Goal: Task Accomplishment & Management: Complete application form

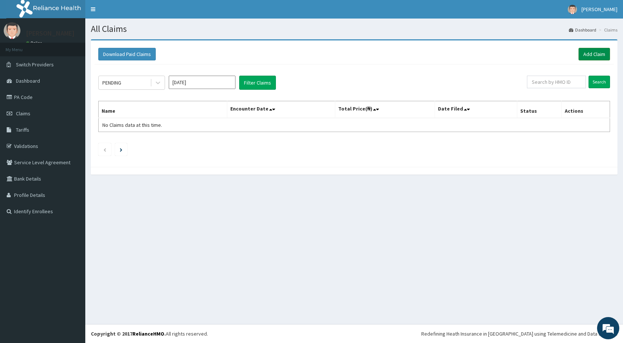
click at [589, 54] on link "Add Claim" at bounding box center [594, 54] width 32 height 13
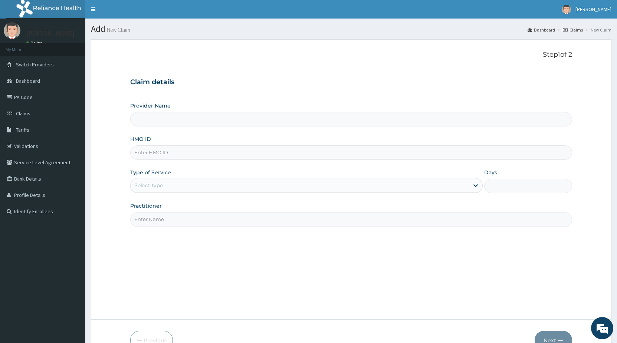
type input "STANDARD HOSPITAL"
click at [177, 152] on input "HMO ID" at bounding box center [351, 152] width 442 height 14
click at [149, 155] on input "DAL/1609/" at bounding box center [351, 152] width 442 height 14
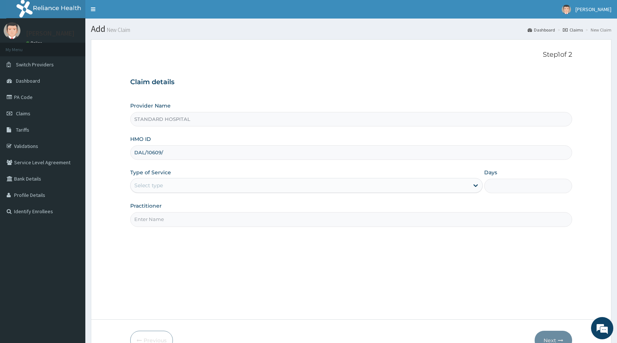
click at [177, 154] on input "DAL/10609/" at bounding box center [351, 152] width 442 height 14
type input "DAL/10609/D"
drag, startPoint x: 172, startPoint y: 184, endPoint x: 171, endPoint y: 190, distance: 6.0
click at [172, 185] on div "Select type" at bounding box center [300, 185] width 338 height 12
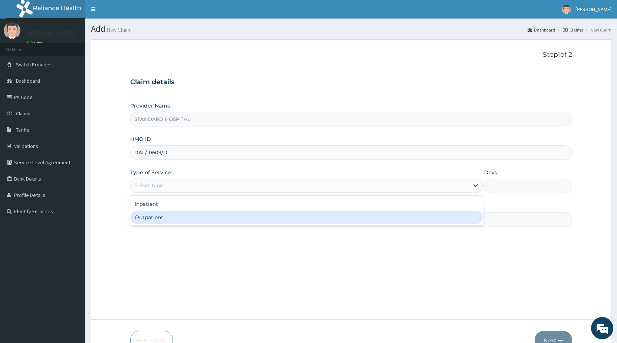
click at [169, 215] on div "Outpatient" at bounding box center [306, 217] width 352 height 13
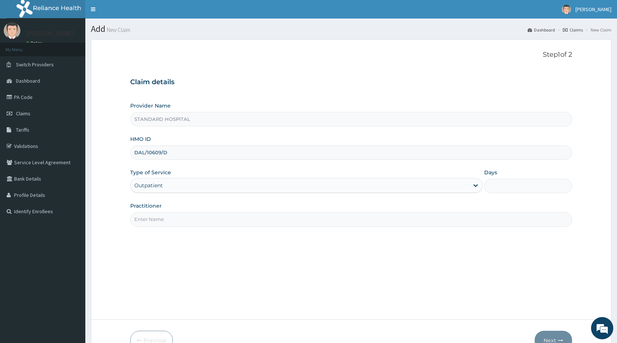
type input "1"
click at [174, 217] on input "Practitioner" at bounding box center [351, 219] width 442 height 14
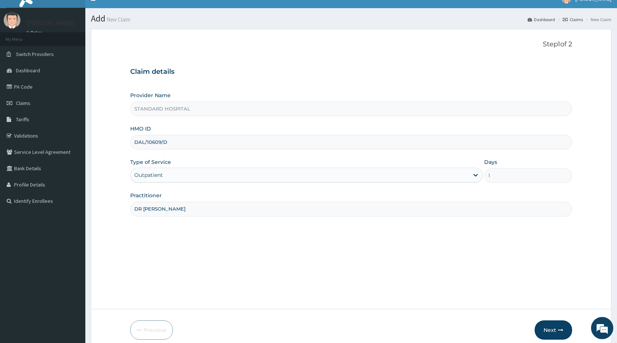
scroll to position [43, 0]
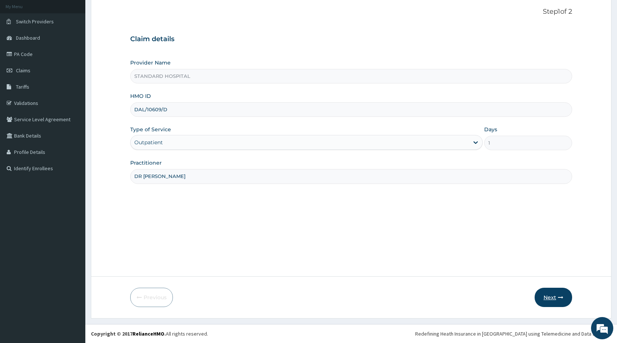
type input "DR OLUKOWI"
click at [546, 294] on button "Next" at bounding box center [552, 297] width 37 height 19
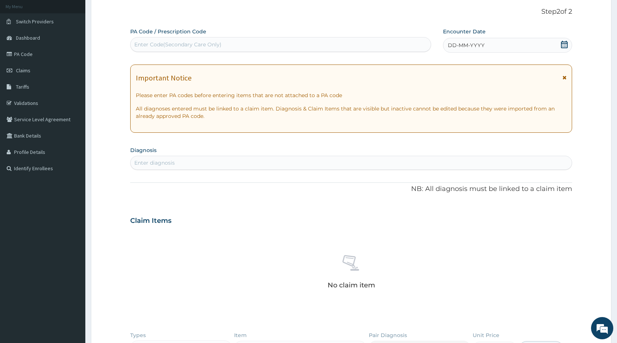
click at [565, 46] on icon at bounding box center [563, 44] width 7 height 7
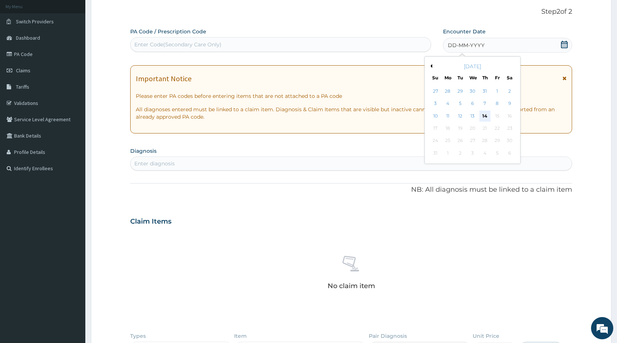
click at [485, 117] on div "14" at bounding box center [484, 116] width 11 height 11
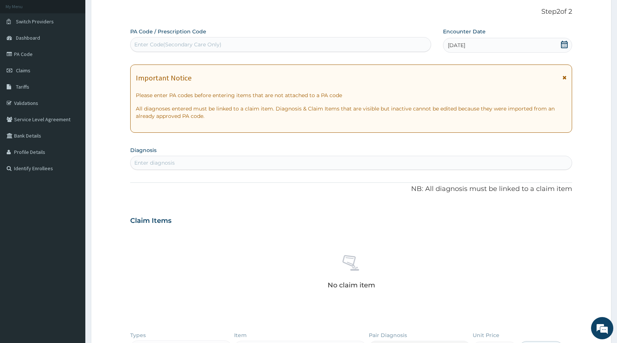
click at [245, 164] on div "Enter diagnosis" at bounding box center [351, 163] width 441 height 12
click at [264, 157] on div "Enter diagnosis" at bounding box center [351, 163] width 442 height 14
type input "[MEDICAL_DATA]"
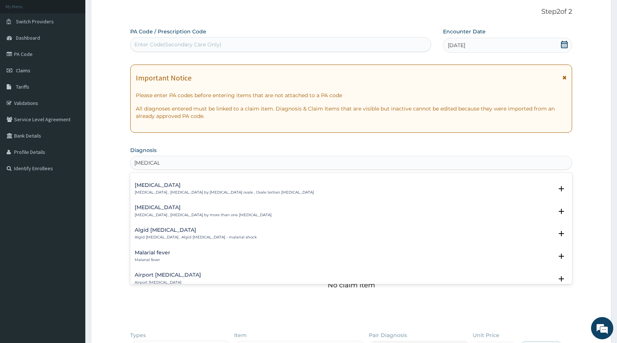
scroll to position [0, 0]
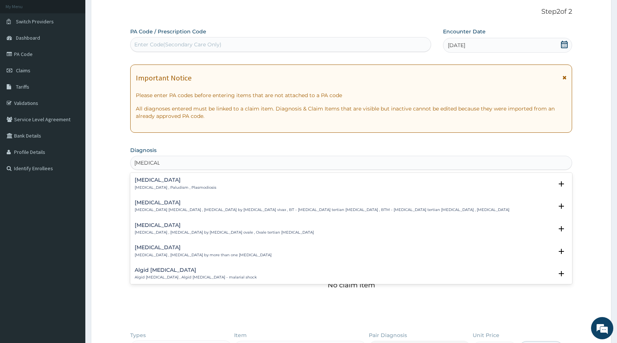
click at [157, 187] on p "Malaria , Paludism , Plasmodiosis" at bounding box center [176, 187] width 82 height 5
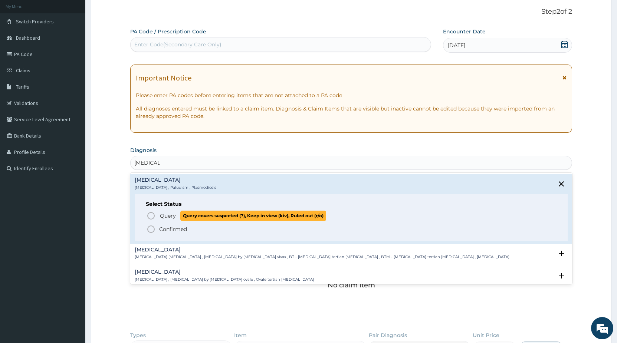
click at [152, 220] on icon "status option query" at bounding box center [150, 215] width 9 height 9
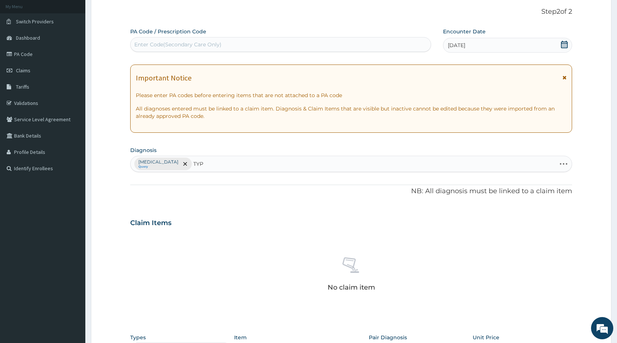
type input "TYPH"
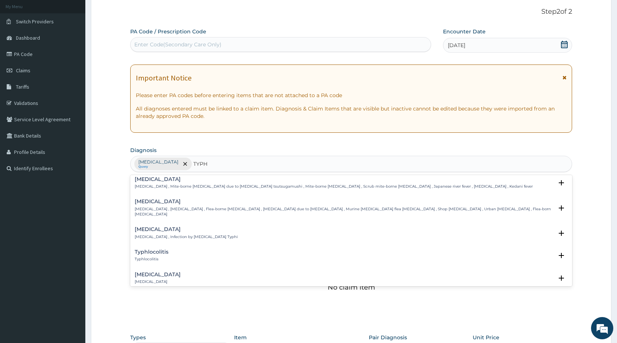
scroll to position [40, 0]
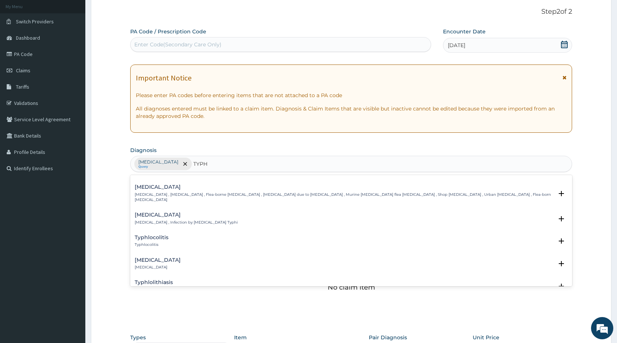
click at [159, 213] on div "Typhoid fever Typhoid fever , Infection by Salmonella Typhi" at bounding box center [186, 218] width 103 height 13
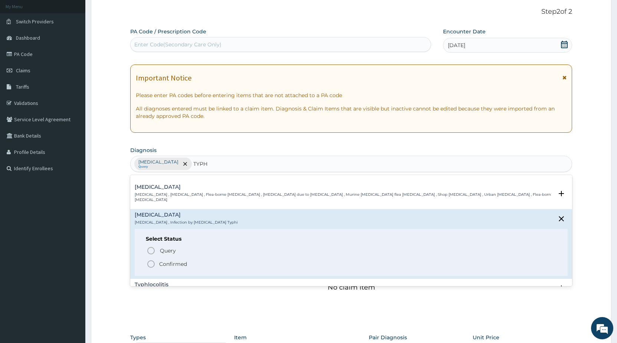
click at [147, 260] on icon "status option filled" at bounding box center [150, 264] width 9 height 9
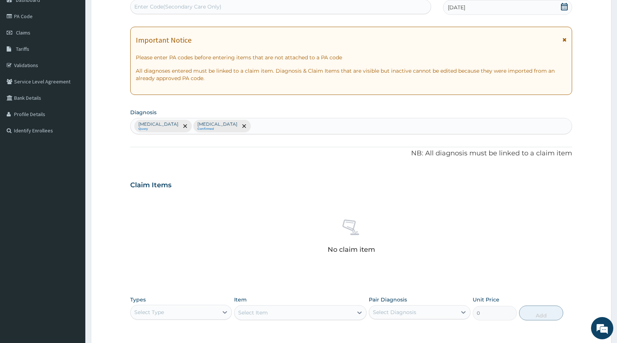
scroll to position [156, 0]
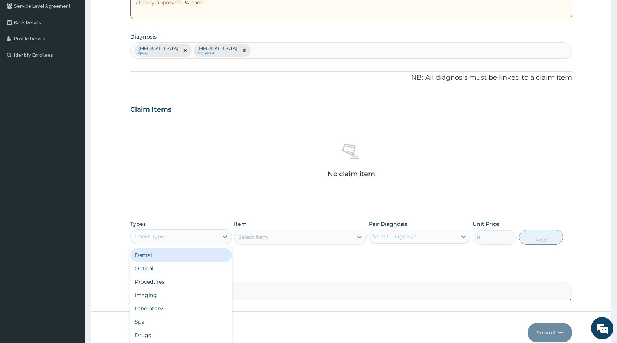
click at [156, 234] on div "Select Type" at bounding box center [149, 236] width 30 height 7
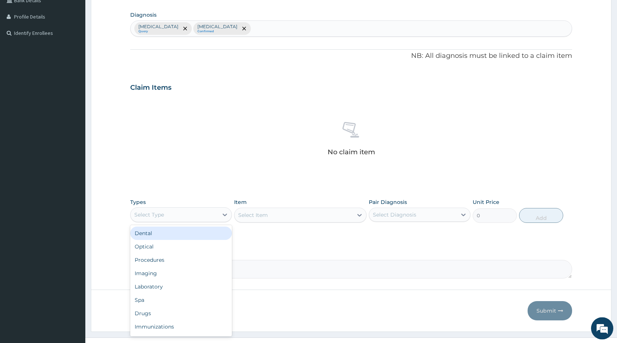
scroll to position [192, 0]
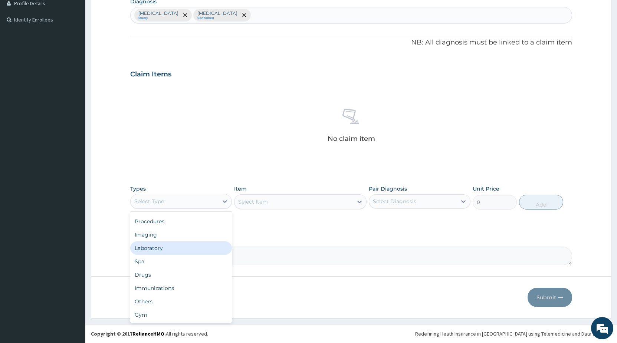
drag, startPoint x: 155, startPoint y: 250, endPoint x: 239, endPoint y: 215, distance: 90.8
click at [159, 247] on div "Laboratory" at bounding box center [181, 247] width 102 height 13
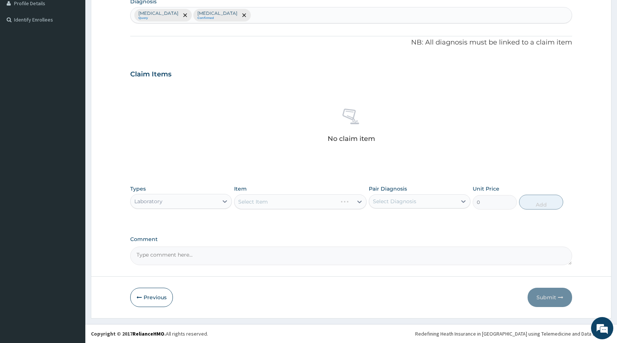
click at [254, 201] on div "Select Item" at bounding box center [300, 201] width 132 height 15
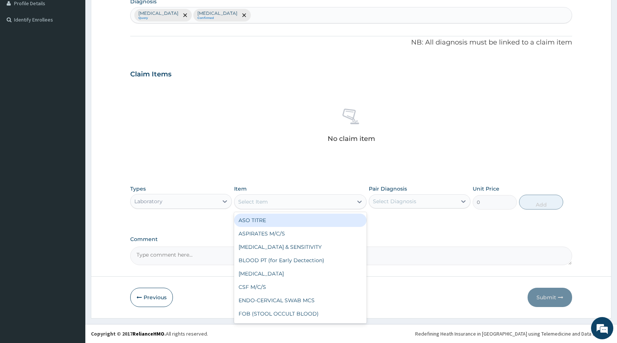
click at [308, 205] on div "Select Item" at bounding box center [293, 202] width 118 height 12
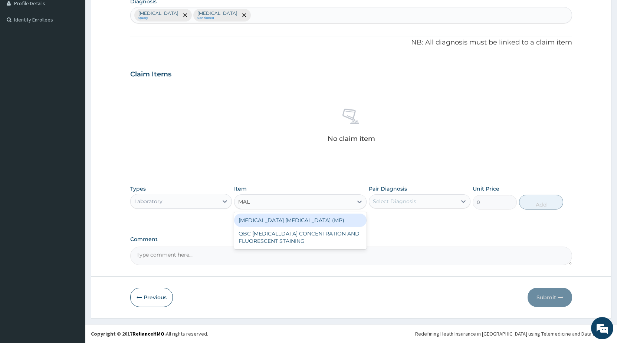
type input "MALA"
drag, startPoint x: 297, startPoint y: 220, endPoint x: 374, endPoint y: 208, distance: 77.6
click at [314, 219] on div "MALARIA PARASITE (MP)" at bounding box center [300, 220] width 132 height 13
type input "560"
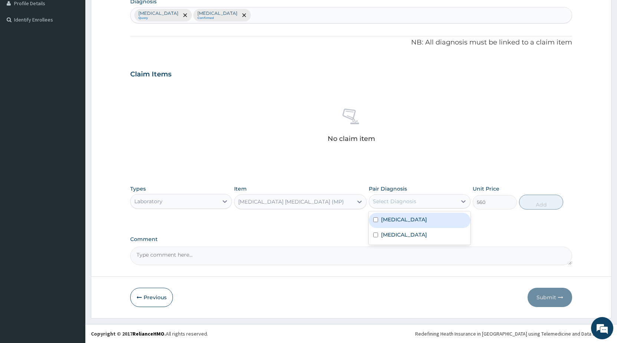
click at [391, 205] on div "Select Diagnosis" at bounding box center [394, 201] width 43 height 7
click at [394, 219] on label "[MEDICAL_DATA]" at bounding box center [404, 219] width 46 height 7
checkbox input "true"
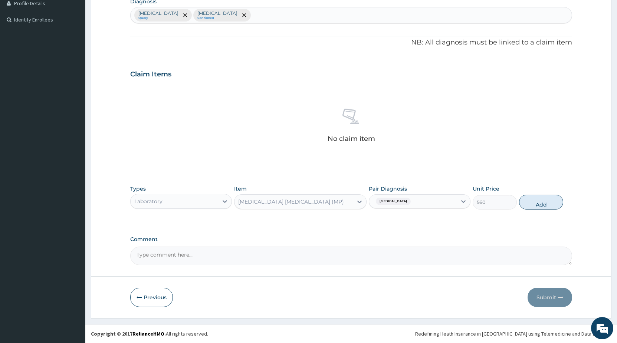
click at [528, 202] on button "Add" at bounding box center [541, 202] width 44 height 15
type input "0"
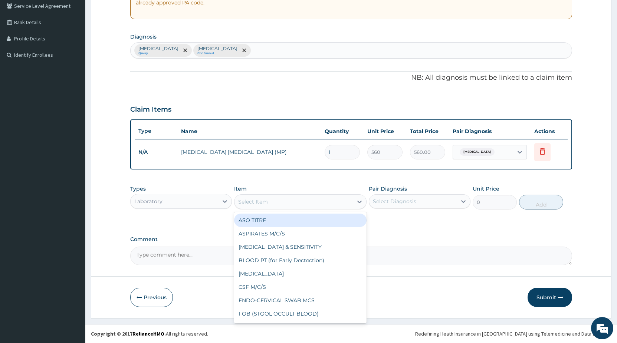
click at [245, 204] on div "Select Item" at bounding box center [253, 201] width 30 height 7
type input "URI"
drag, startPoint x: 250, startPoint y: 219, endPoint x: 327, endPoint y: 216, distance: 77.6
click at [258, 219] on div "URINALYSIS" at bounding box center [300, 220] width 132 height 13
type input "500"
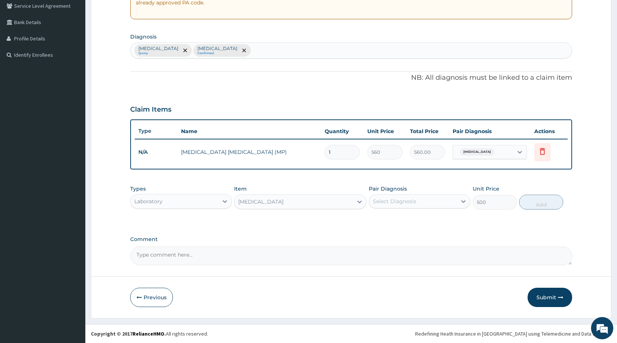
click at [382, 201] on div "Select Diagnosis" at bounding box center [394, 201] width 43 height 7
click at [387, 220] on label "[MEDICAL_DATA]" at bounding box center [404, 219] width 46 height 7
checkbox input "true"
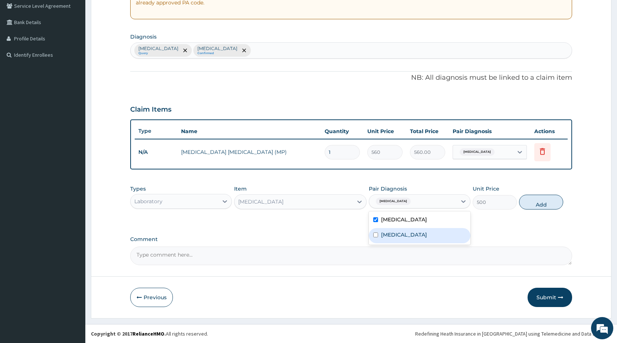
drag, startPoint x: 380, startPoint y: 234, endPoint x: 388, endPoint y: 234, distance: 8.2
click at [380, 234] on div "Typhoid fever" at bounding box center [420, 235] width 102 height 15
checkbox input "true"
click at [536, 205] on button "Add" at bounding box center [541, 202] width 44 height 15
type input "0"
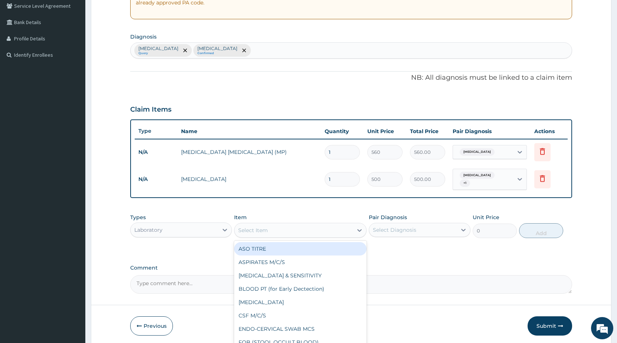
click at [262, 228] on div "Select Item" at bounding box center [253, 230] width 30 height 7
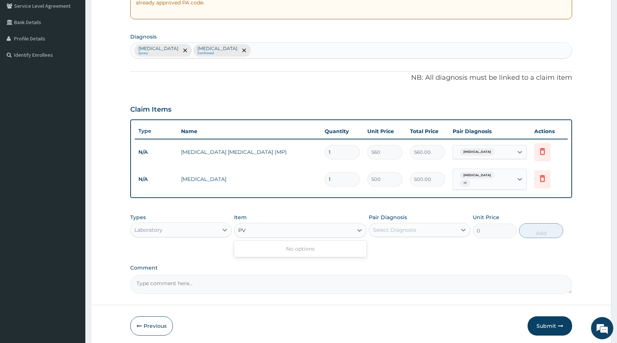
type input "P"
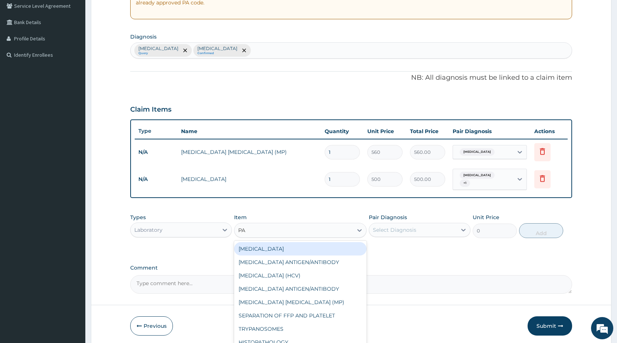
type input "P"
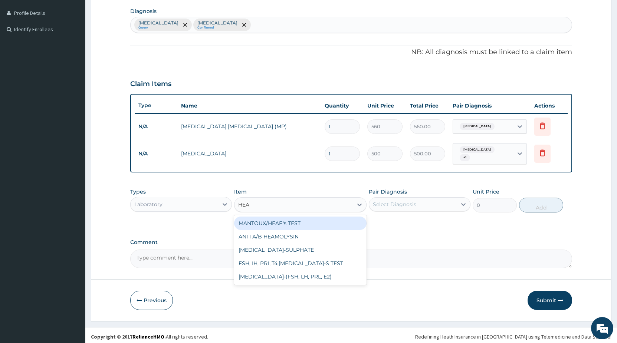
scroll to position [0, 0]
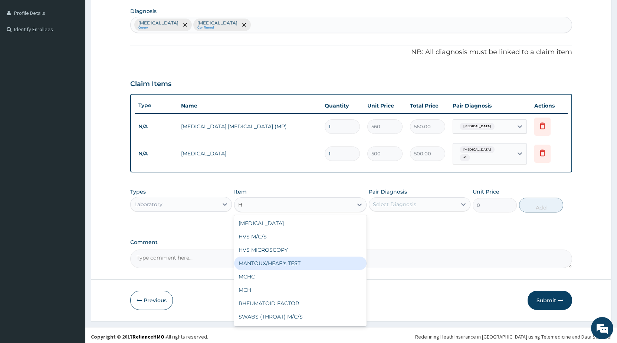
type input "HA"
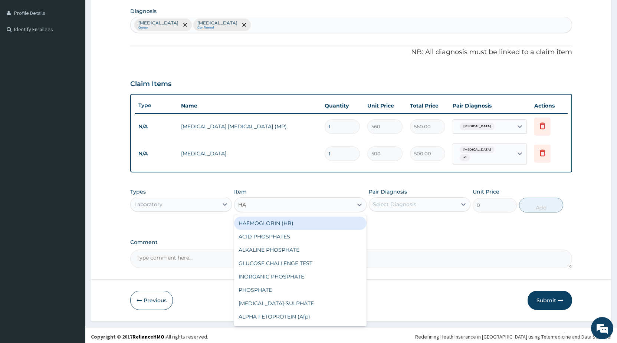
click at [285, 224] on div "HAEMOGLOBIN (HB)" at bounding box center [300, 223] width 132 height 13
type input "400"
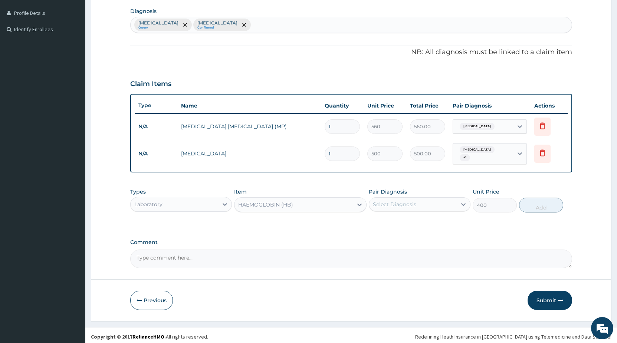
click at [386, 201] on div "Select Diagnosis" at bounding box center [394, 204] width 43 height 7
click at [380, 221] on div "[MEDICAL_DATA]" at bounding box center [420, 223] width 102 height 15
checkbox input "true"
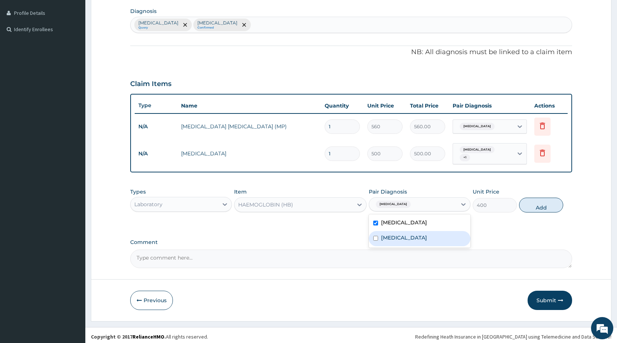
click at [378, 239] on div "Typhoid fever" at bounding box center [420, 238] width 102 height 15
checkbox input "true"
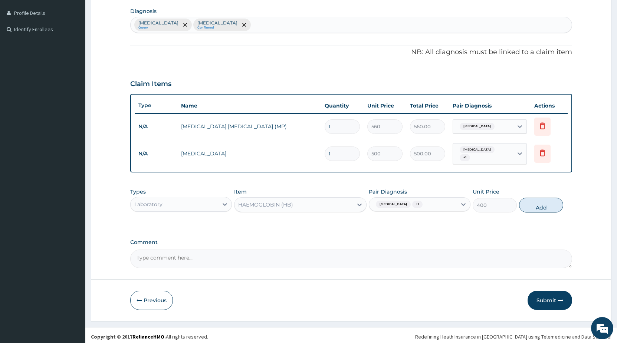
click at [524, 202] on button "Add" at bounding box center [541, 205] width 44 height 15
type input "0"
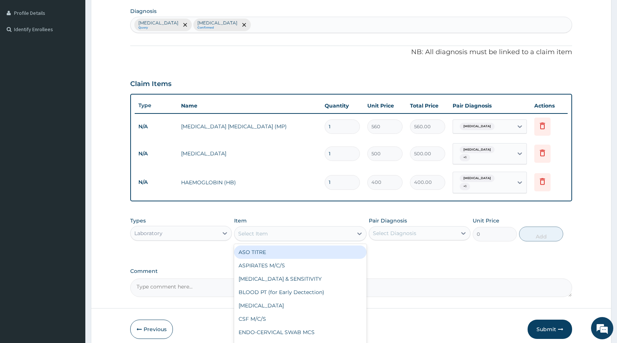
click at [242, 230] on div "Select Item" at bounding box center [253, 233] width 30 height 7
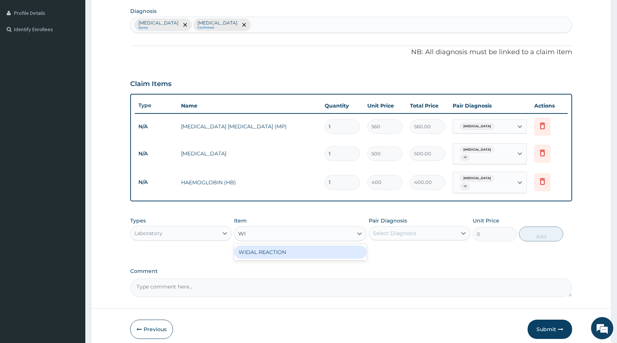
type input "WID"
drag, startPoint x: 273, startPoint y: 246, endPoint x: 386, endPoint y: 248, distance: 113.5
click at [278, 247] on div "WIDAL REACTION" at bounding box center [300, 251] width 132 height 13
type input "1000"
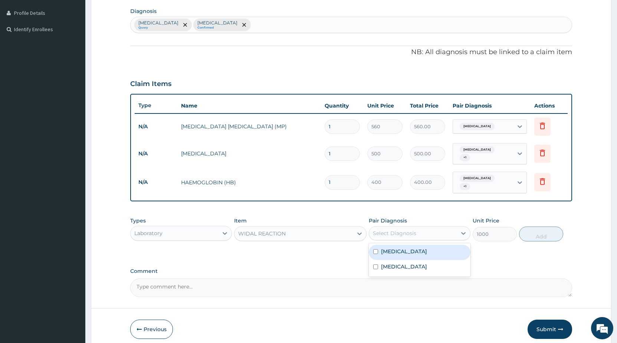
click at [402, 230] on div "Select Diagnosis" at bounding box center [394, 233] width 43 height 7
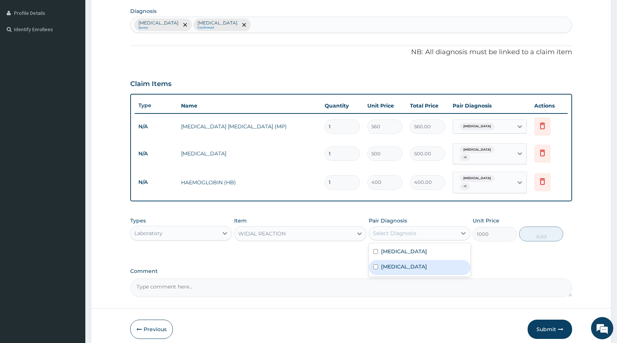
drag, startPoint x: 383, startPoint y: 259, endPoint x: 485, endPoint y: 243, distance: 102.8
click at [386, 263] on label "Typhoid fever" at bounding box center [404, 266] width 46 height 7
checkbox input "true"
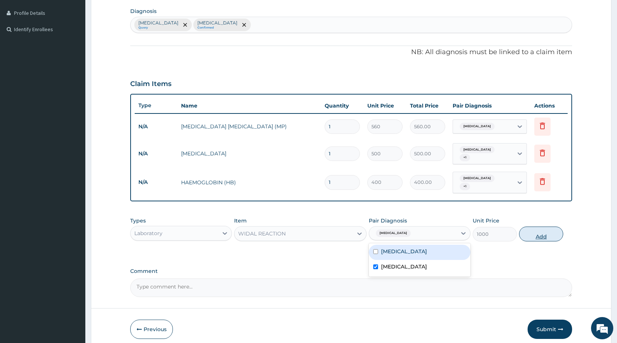
click at [546, 229] on button "Add" at bounding box center [541, 234] width 44 height 15
type input "0"
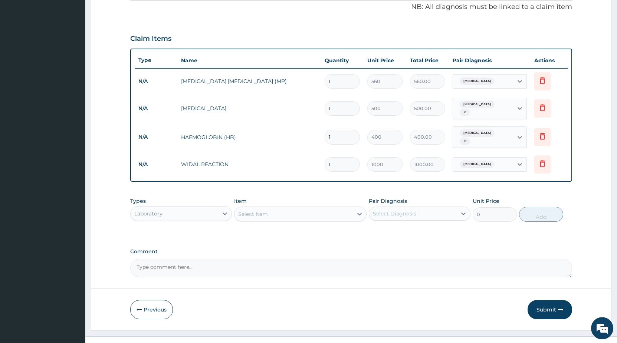
scroll to position [233, 0]
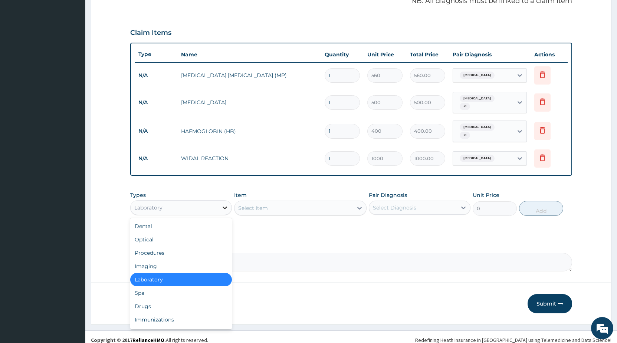
click at [219, 203] on div at bounding box center [224, 207] width 13 height 13
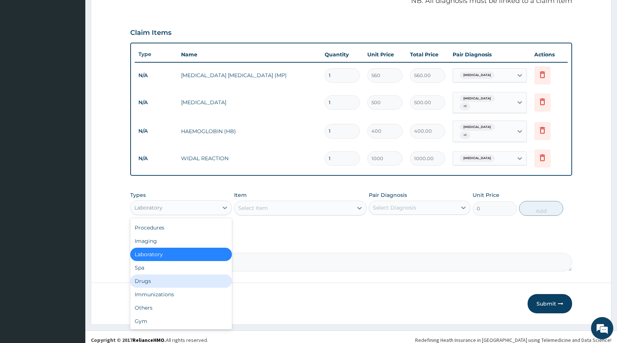
click at [155, 275] on div "Drugs" at bounding box center [181, 280] width 102 height 13
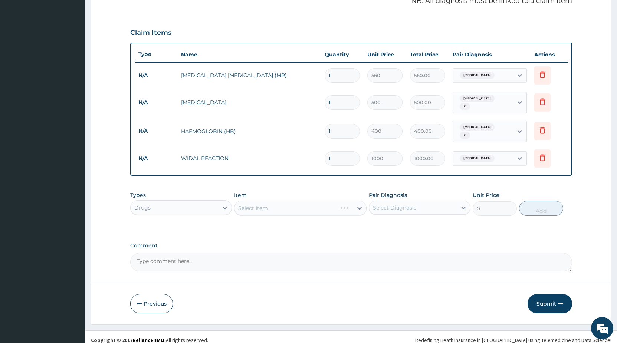
click at [252, 201] on div "Select Item" at bounding box center [300, 208] width 132 height 15
click at [255, 204] on div "Select Item" at bounding box center [300, 208] width 132 height 15
click at [273, 204] on div "Select Item" at bounding box center [300, 208] width 132 height 15
click at [242, 205] on div "Select Item" at bounding box center [293, 208] width 118 height 12
click at [251, 204] on div "Select Item" at bounding box center [253, 207] width 30 height 7
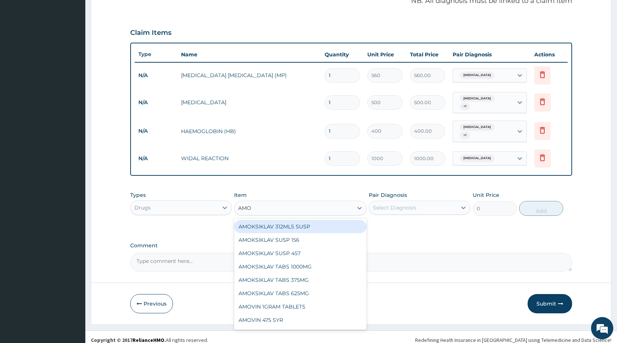
type input "AMOX"
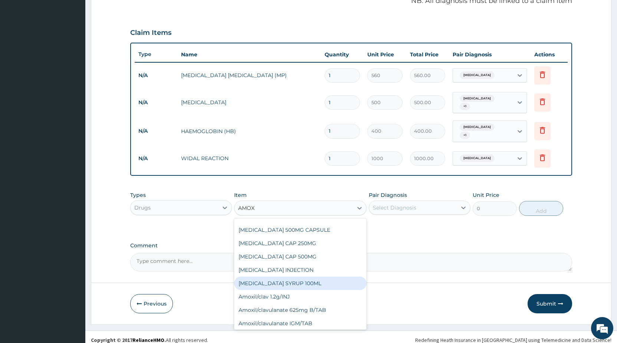
scroll to position [80, 0]
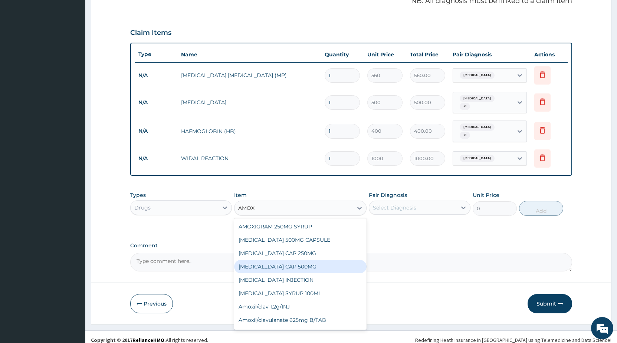
click at [303, 260] on div "AMOXIL CAP 500MG" at bounding box center [300, 266] width 132 height 13
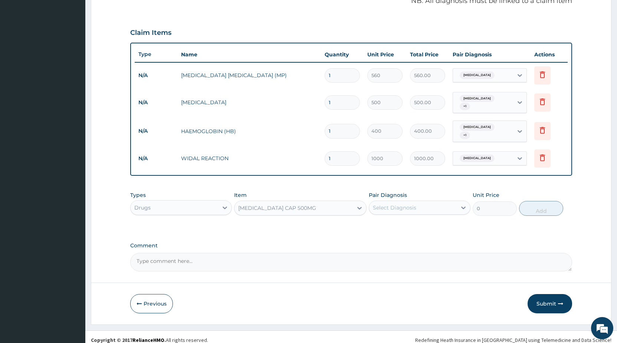
type input "63"
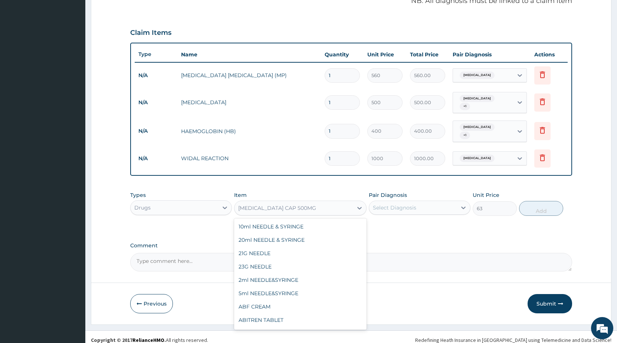
click at [315, 202] on div "AMOXIL CAP 500MG" at bounding box center [293, 208] width 118 height 12
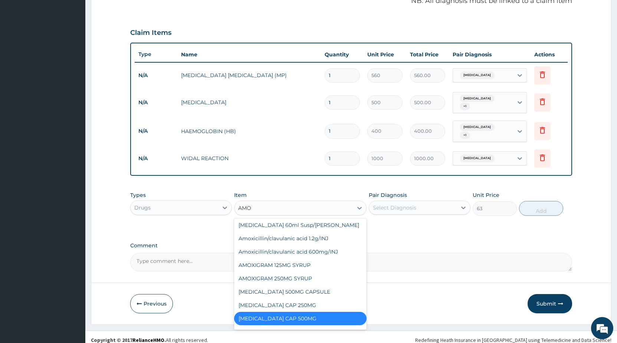
type input "AMOX"
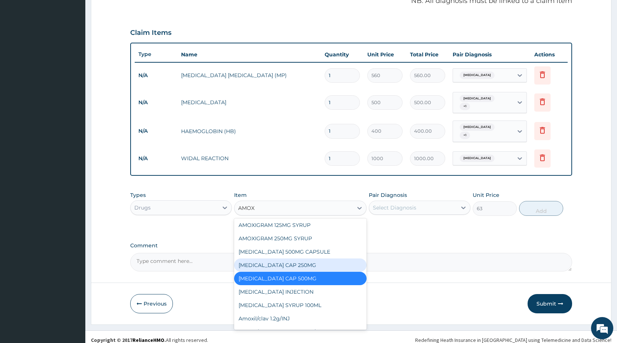
click at [286, 258] on div "AMOXIL CAP 250MG" at bounding box center [300, 264] width 132 height 13
type input "52.5"
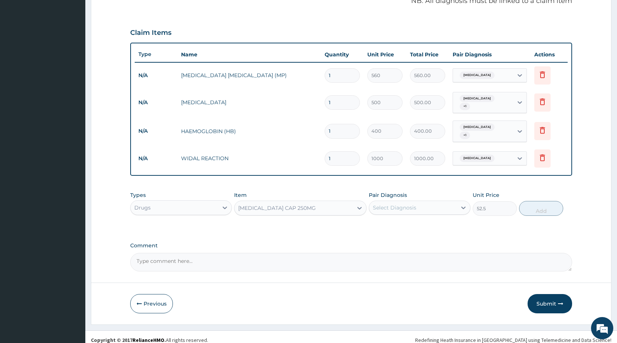
click at [388, 202] on div "Select Diagnosis" at bounding box center [413, 208] width 88 height 12
click at [376, 239] on input "checkbox" at bounding box center [375, 241] width 5 height 5
checkbox input "true"
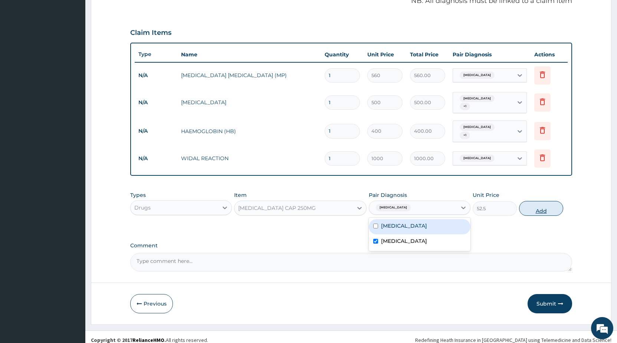
click at [535, 207] on button "Add" at bounding box center [541, 208] width 44 height 15
type input "0"
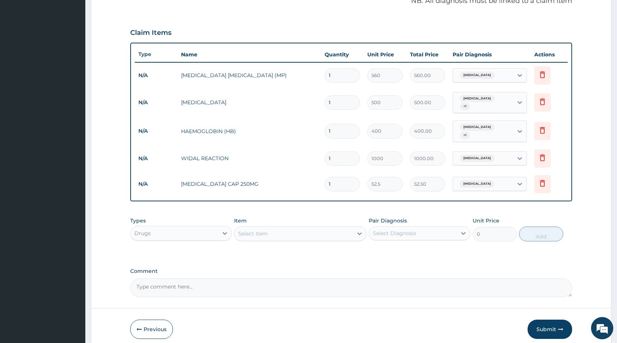
click at [342, 182] on input "1" at bounding box center [341, 184] width 35 height 14
type input "15"
type input "787.50"
type input "15"
click at [251, 230] on div "Select Item" at bounding box center [253, 233] width 30 height 7
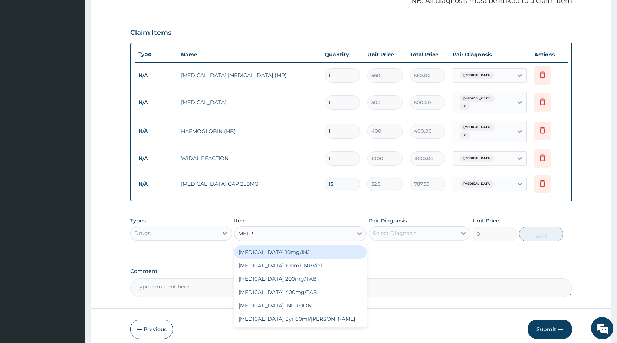
type input "METRO"
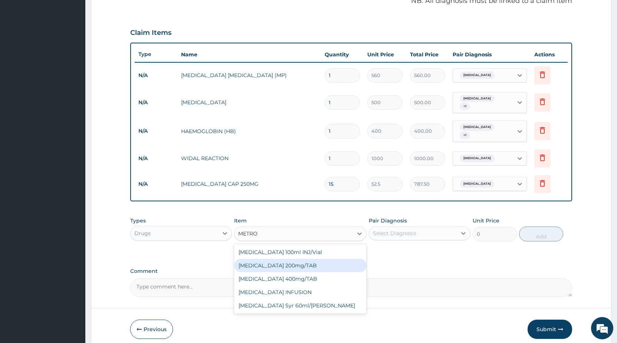
drag, startPoint x: 291, startPoint y: 263, endPoint x: 397, endPoint y: 241, distance: 108.2
click at [297, 261] on div "METRONIDAZOLE 200mg/TAB" at bounding box center [300, 265] width 132 height 13
type input "15"
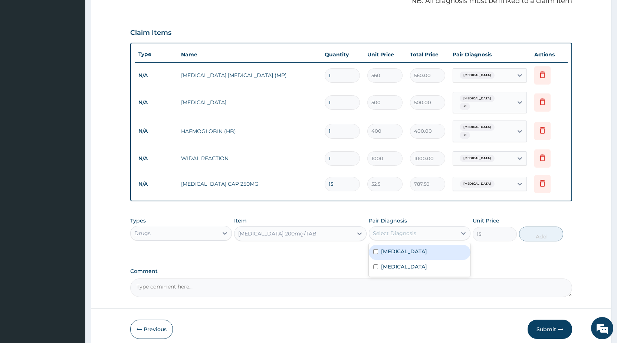
drag, startPoint x: 402, startPoint y: 226, endPoint x: 401, endPoint y: 231, distance: 4.6
click at [402, 230] on div "Select Diagnosis" at bounding box center [394, 233] width 43 height 7
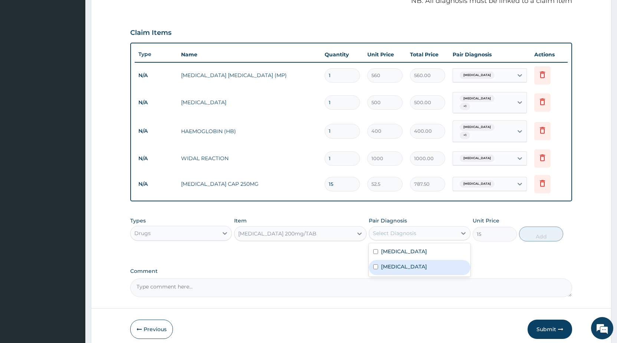
drag, startPoint x: 400, startPoint y: 260, endPoint x: 478, endPoint y: 228, distance: 84.7
click at [422, 249] on div "Malaria Typhoid fever" at bounding box center [420, 259] width 102 height 33
click at [375, 264] on input "checkbox" at bounding box center [375, 266] width 5 height 5
checkbox input "true"
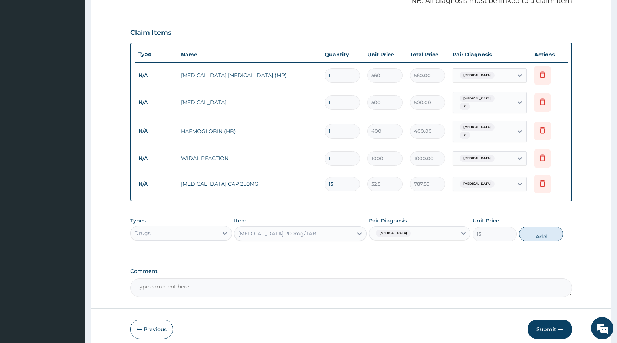
click at [544, 228] on button "Add" at bounding box center [541, 234] width 44 height 15
type input "0"
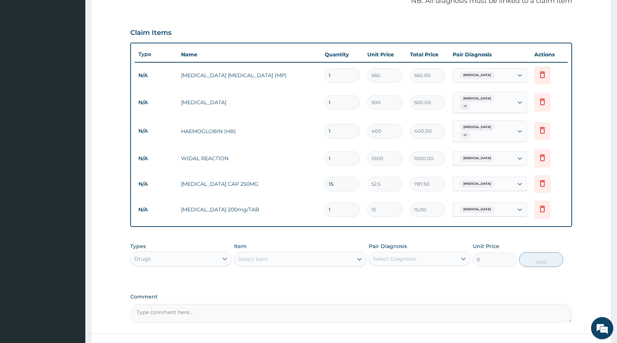
type input "15"
type input "225.00"
type input "15"
click at [270, 255] on div "Select Item" at bounding box center [293, 259] width 118 height 12
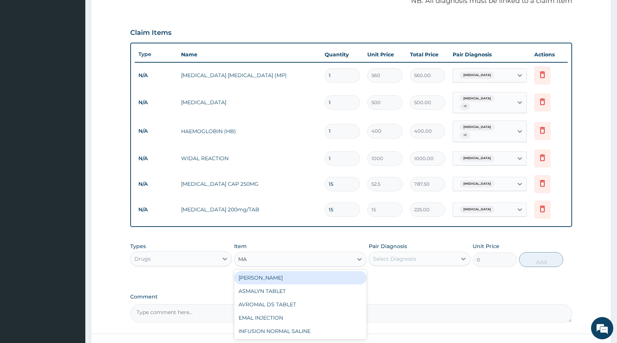
type input "M"
type input "ART"
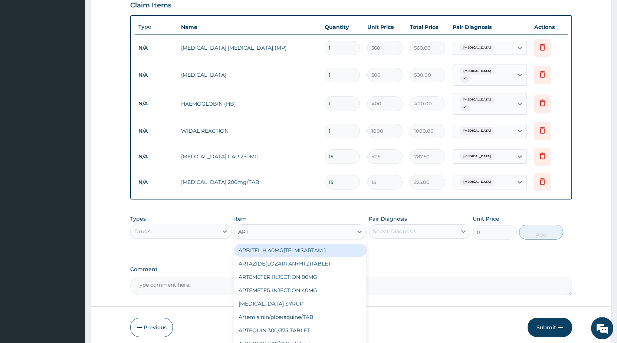
scroll to position [271, 0]
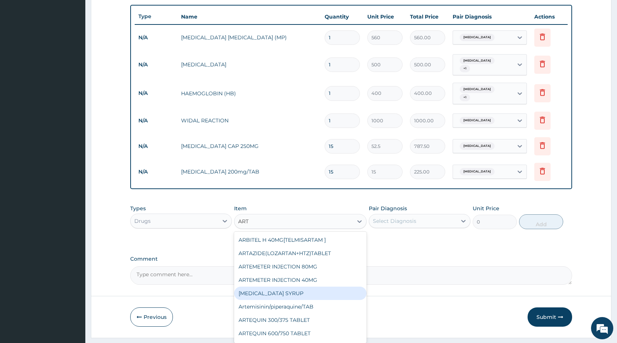
click at [302, 287] on div "ARTEMETHER SYRUP" at bounding box center [300, 293] width 132 height 13
type input "500"
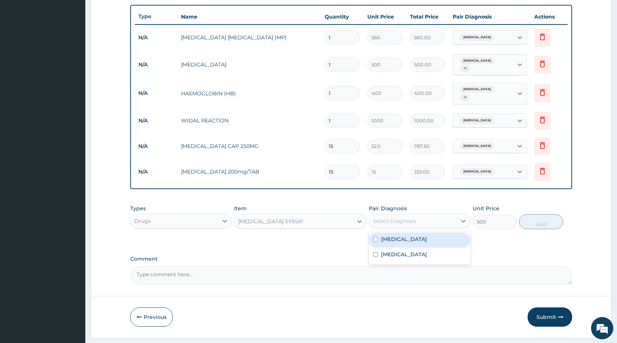
click at [387, 217] on div "Select Diagnosis" at bounding box center [394, 220] width 43 height 7
click at [377, 237] on input "checkbox" at bounding box center [375, 239] width 5 height 5
checkbox input "true"
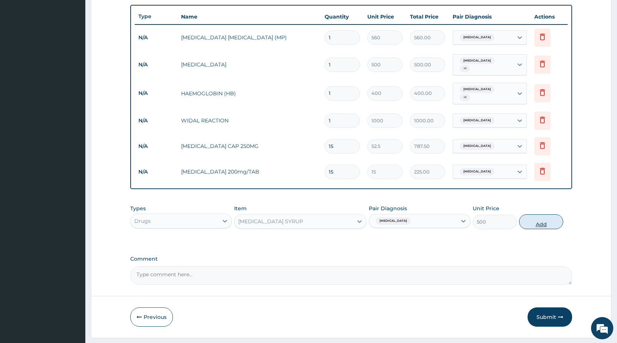
click at [545, 219] on button "Add" at bounding box center [541, 221] width 44 height 15
type input "0"
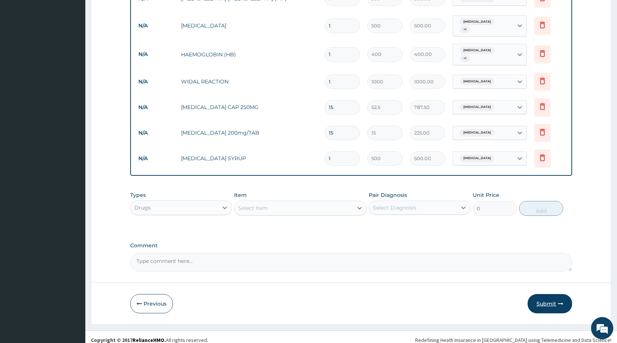
click at [547, 298] on button "Submit" at bounding box center [549, 303] width 44 height 19
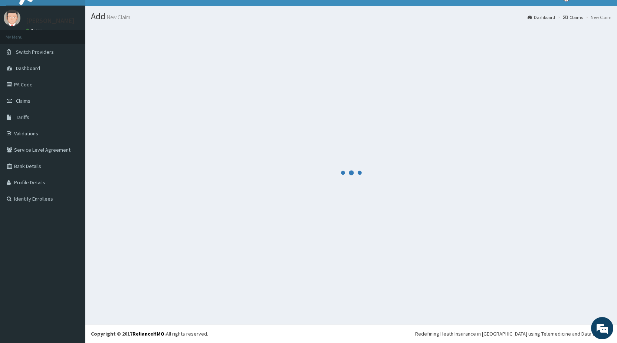
scroll to position [13, 0]
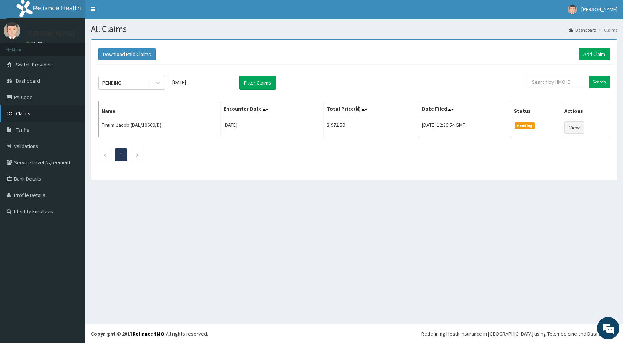
click at [26, 114] on span "Claims" at bounding box center [23, 113] width 14 height 7
click at [585, 57] on link "Add Claim" at bounding box center [594, 54] width 32 height 13
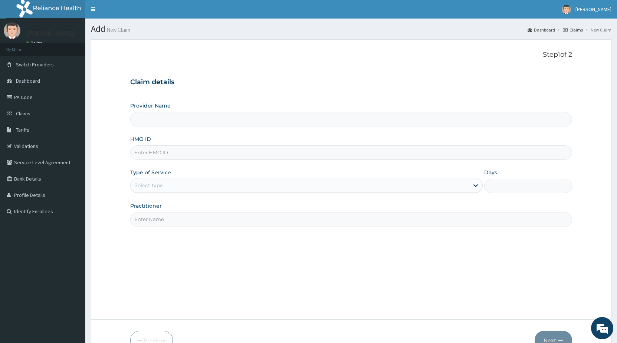
click at [166, 122] on input "Provider Name" at bounding box center [351, 119] width 442 height 14
type input "STANDARD HOSPITAL"
click at [157, 155] on input "HMO ID" at bounding box center [351, 152] width 442 height 14
type input "DAL/10883/A"
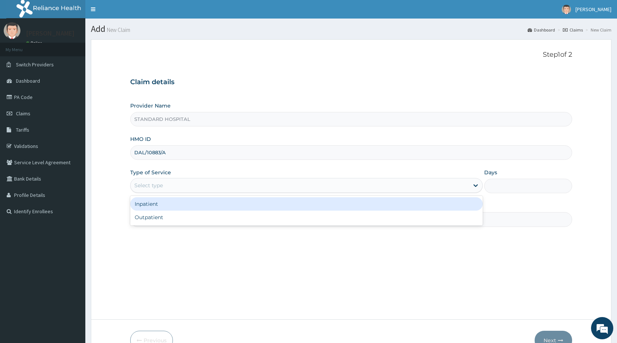
click at [157, 192] on div "Select type" at bounding box center [306, 185] width 352 height 15
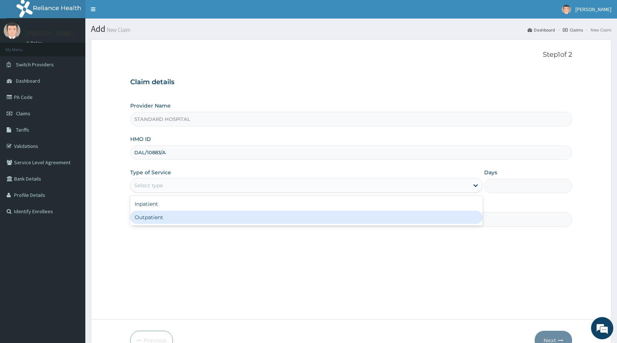
click at [156, 220] on div "Outpatient" at bounding box center [306, 217] width 352 height 13
type input "1"
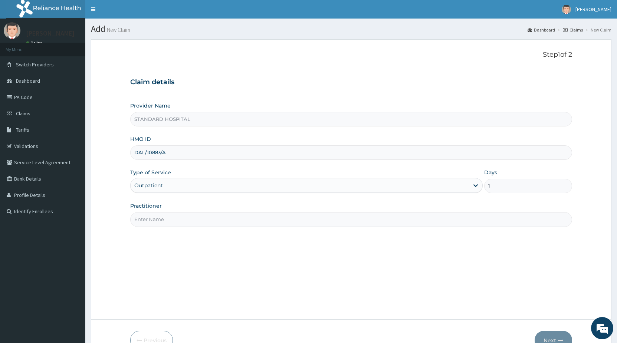
click at [156, 217] on input "Practitioner" at bounding box center [351, 219] width 442 height 14
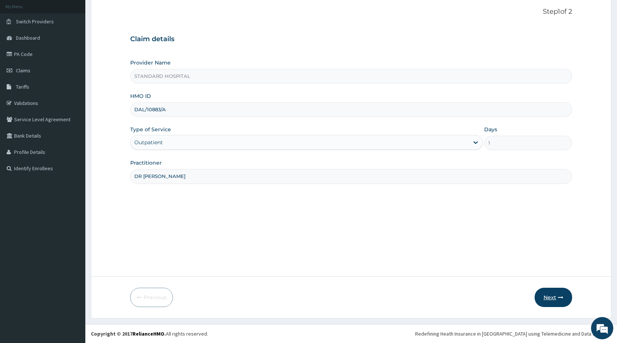
type input "DR [PERSON_NAME]"
click at [553, 297] on button "Next" at bounding box center [552, 297] width 37 height 19
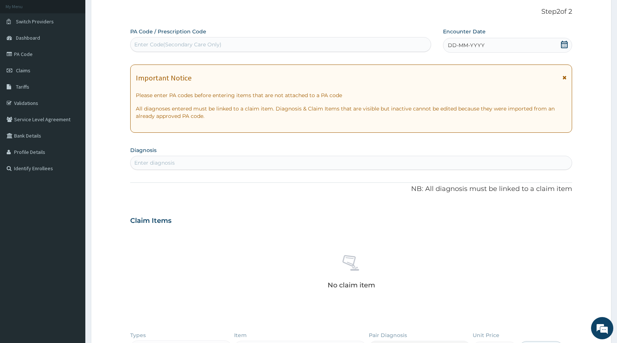
click at [564, 44] on icon at bounding box center [564, 44] width 7 height 7
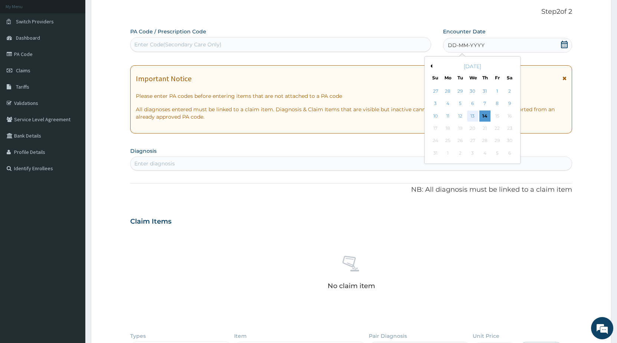
click at [470, 117] on div "13" at bounding box center [472, 116] width 11 height 11
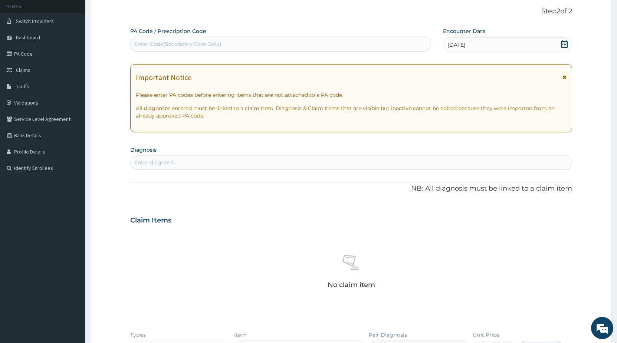
scroll to position [119, 0]
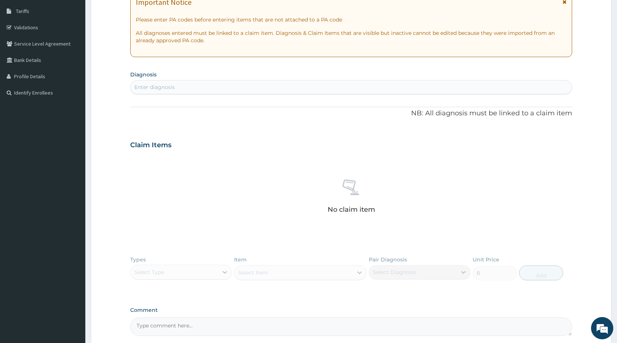
click at [240, 92] on div "Enter diagnosis" at bounding box center [351, 87] width 441 height 12
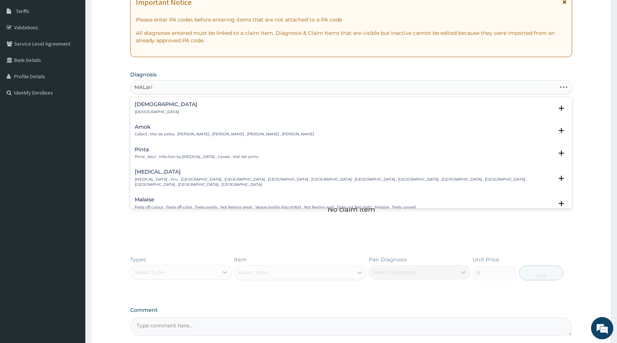
type input "MALaria"
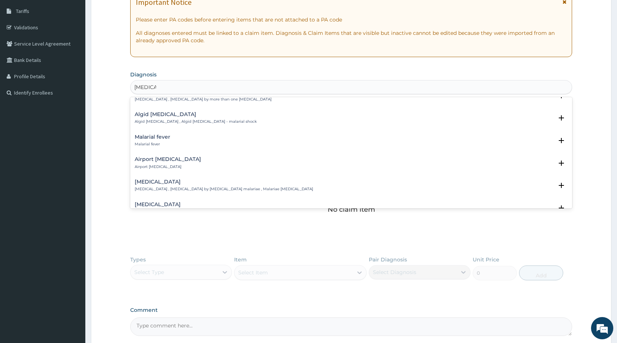
scroll to position [120, 0]
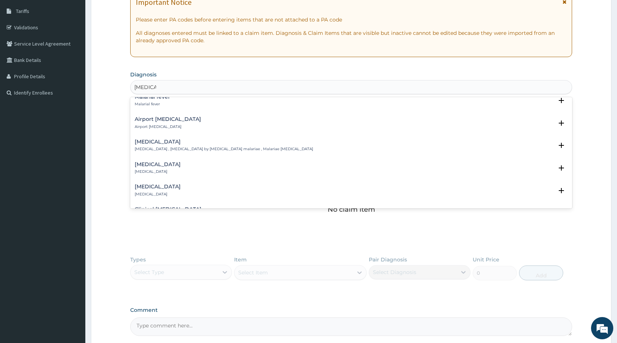
click at [161, 101] on div "Malarial fever Malarial fever" at bounding box center [153, 100] width 36 height 13
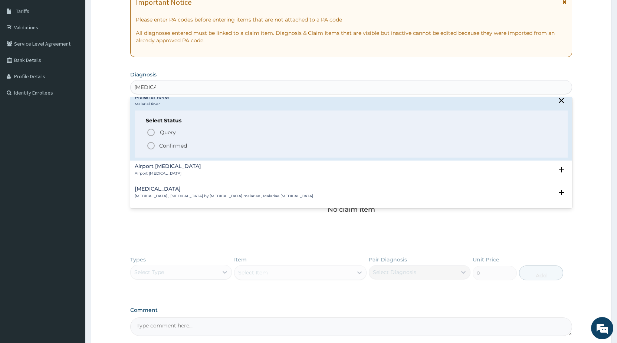
click at [151, 147] on icon "status option filled" at bounding box center [150, 145] width 9 height 9
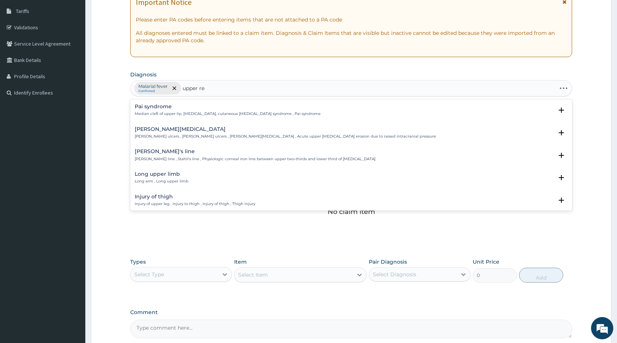
type input "upper res"
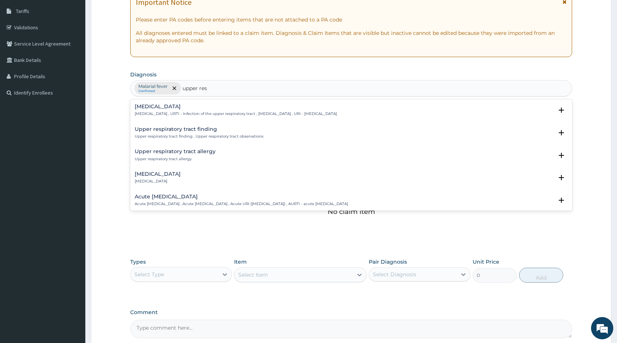
click at [190, 108] on h4 "[MEDICAL_DATA]" at bounding box center [236, 107] width 202 height 6
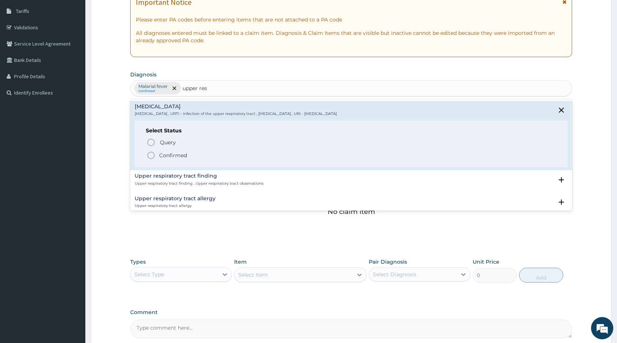
click at [149, 156] on icon "status option filled" at bounding box center [150, 155] width 9 height 9
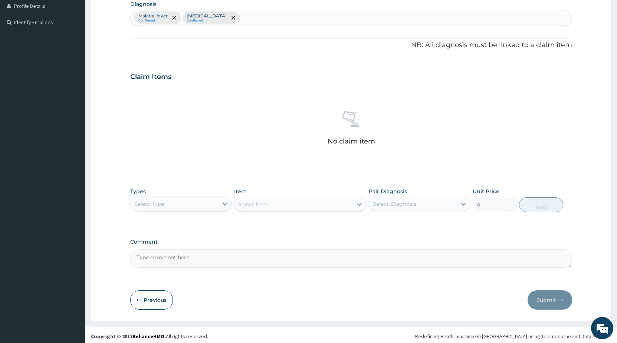
scroll to position [192, 0]
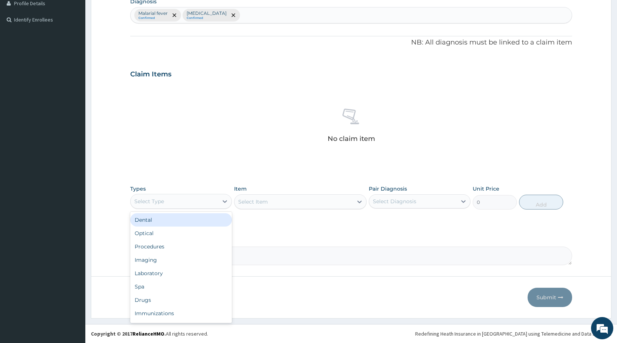
click at [191, 206] on div "Select Type" at bounding box center [175, 201] width 88 height 12
click at [159, 247] on div "Procedures" at bounding box center [181, 246] width 102 height 13
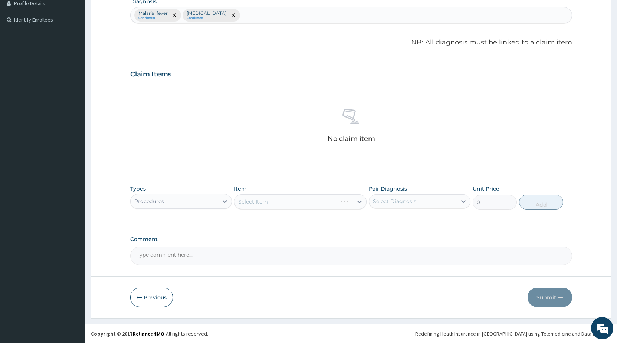
click at [250, 207] on div "Select Item" at bounding box center [300, 201] width 132 height 15
click at [251, 203] on div "Select Item" at bounding box center [300, 201] width 132 height 15
drag, startPoint x: 255, startPoint y: 199, endPoint x: 255, endPoint y: 205, distance: 5.9
click at [255, 202] on div "Select Item" at bounding box center [253, 201] width 30 height 7
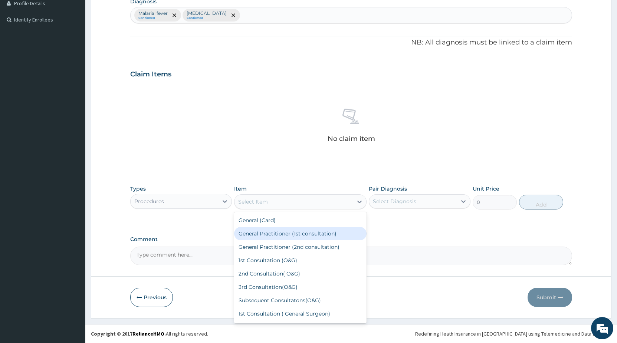
drag, startPoint x: 267, startPoint y: 236, endPoint x: 317, endPoint y: 227, distance: 51.3
click at [267, 234] on div "General Practitioner (1st consultation)" at bounding box center [300, 233] width 132 height 13
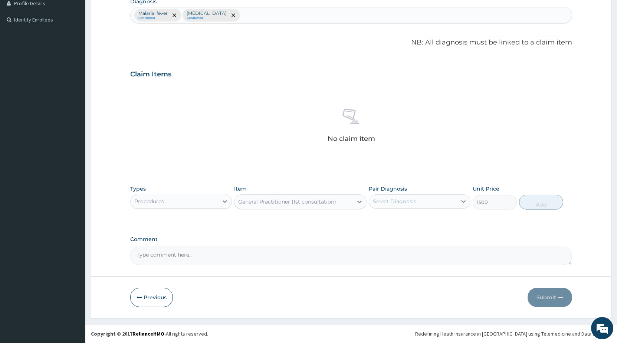
type input "1500"
click at [402, 201] on div "Select Diagnosis" at bounding box center [394, 201] width 43 height 7
click at [389, 220] on label "Malarial fever" at bounding box center [399, 219] width 36 height 7
checkbox input "true"
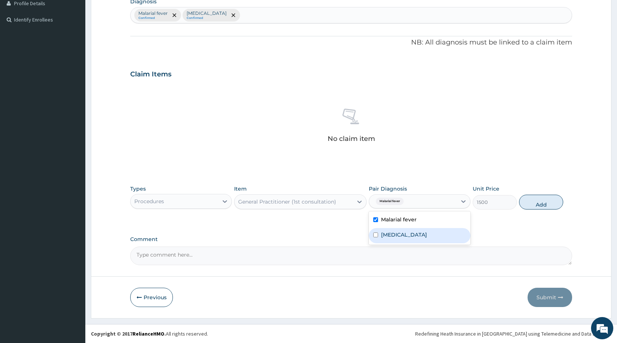
click at [389, 232] on label "[MEDICAL_DATA]" at bounding box center [404, 234] width 46 height 7
checkbox input "true"
click at [532, 200] on button "Add" at bounding box center [541, 202] width 44 height 15
type input "0"
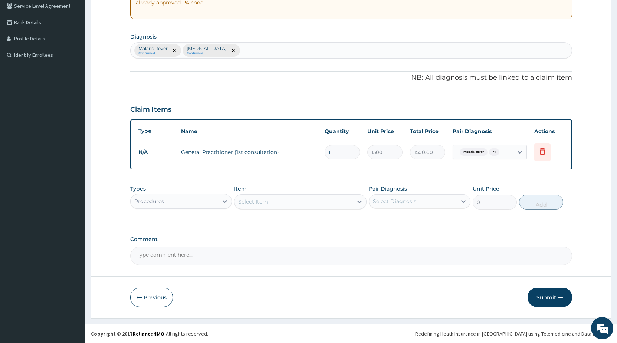
scroll to position [156, 0]
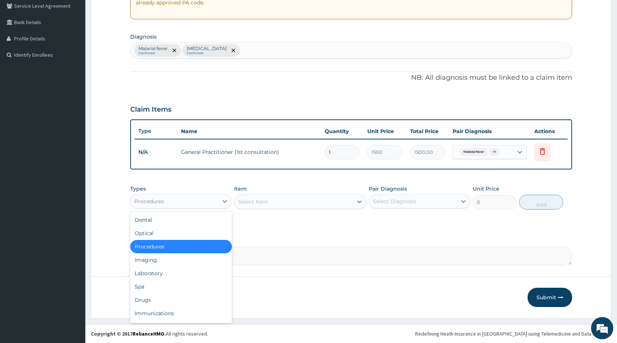
click at [193, 200] on div "Procedures" at bounding box center [175, 201] width 88 height 12
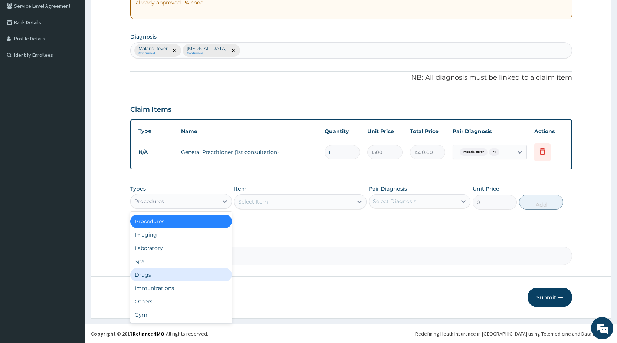
click at [152, 277] on div "Drugs" at bounding box center [181, 274] width 102 height 13
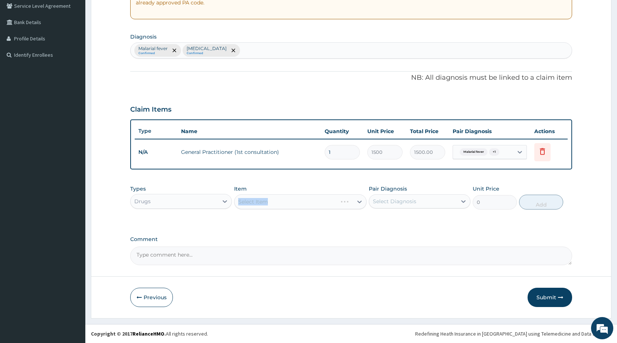
click at [246, 203] on div "Select Item" at bounding box center [300, 201] width 132 height 15
click at [278, 235] on div "PA Code / Prescription Code Enter Code(Secondary Care Only) Encounter Date 13-0…" at bounding box center [351, 89] width 442 height 351
click at [258, 201] on div "Select Item" at bounding box center [253, 201] width 30 height 7
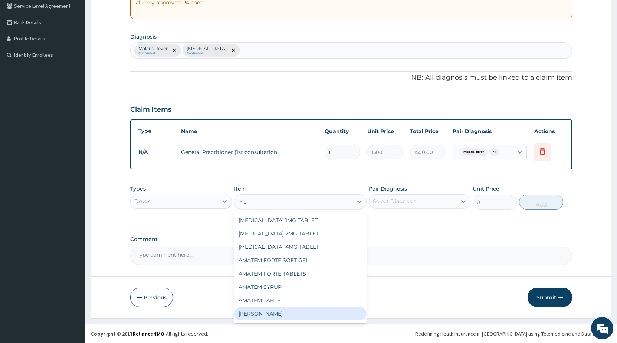
type input "m"
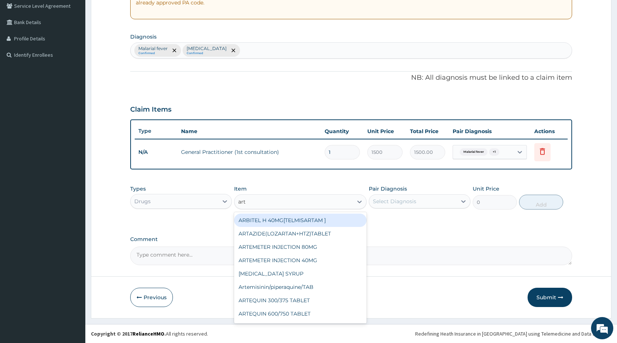
type input "arte"
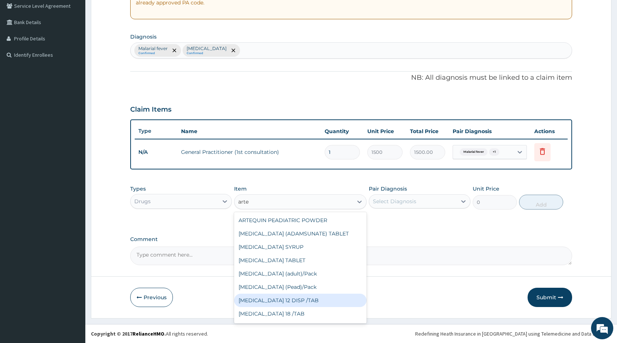
scroll to position [120, 0]
click at [295, 301] on div "[MEDICAL_DATA] [MEDICAL_DATA] 80/480" at bounding box center [300, 300] width 132 height 13
type input "866.25"
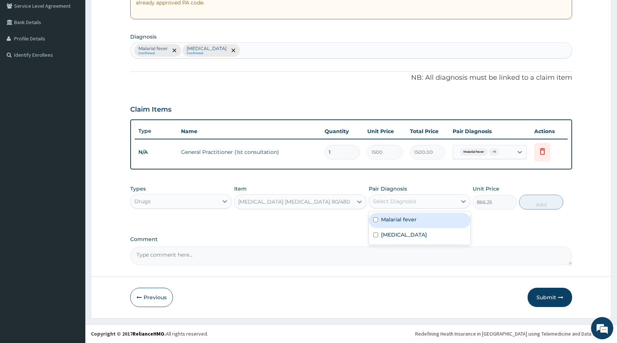
click at [383, 205] on div "Select Diagnosis" at bounding box center [413, 201] width 88 height 12
click at [382, 219] on label "Malarial fever" at bounding box center [399, 219] width 36 height 7
checkbox input "true"
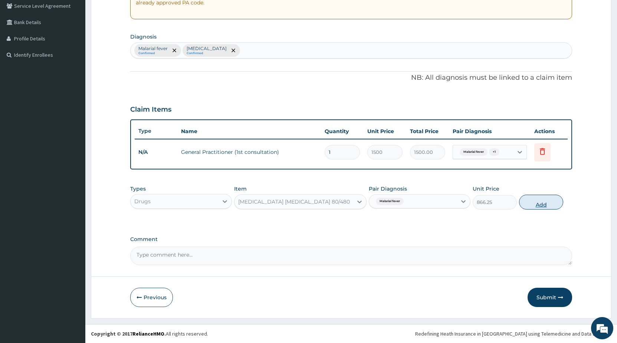
click at [543, 204] on button "Add" at bounding box center [541, 202] width 44 height 15
type input "0"
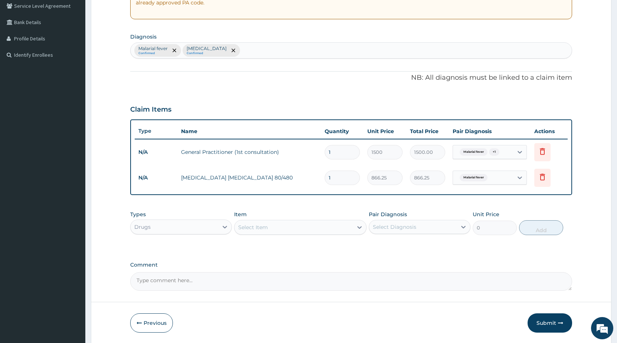
scroll to position [182, 0]
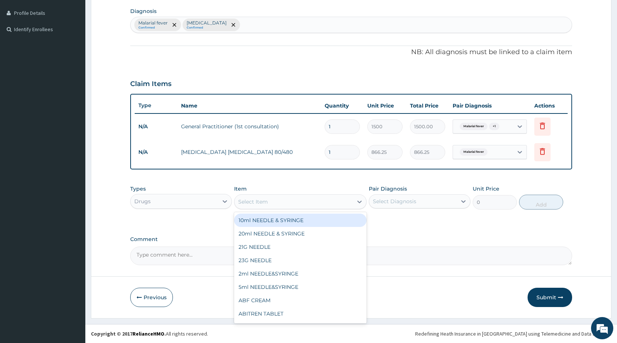
click at [245, 204] on div "Select Item" at bounding box center [253, 201] width 30 height 7
type input "parace"
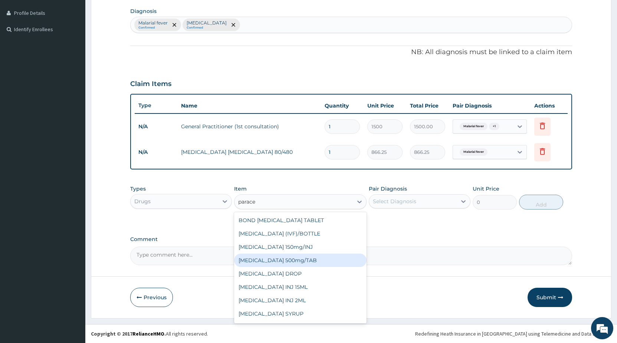
drag, startPoint x: 306, startPoint y: 257, endPoint x: 320, endPoint y: 251, distance: 15.6
click at [307, 257] on div "[MEDICAL_DATA] 500mg/TAB" at bounding box center [300, 260] width 132 height 13
type input "5.25"
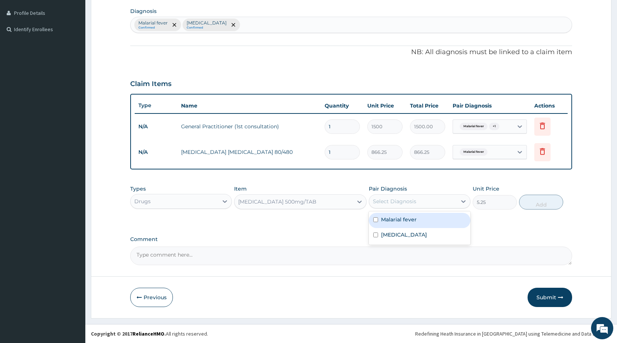
click at [399, 201] on div "Select Diagnosis" at bounding box center [394, 201] width 43 height 7
click at [398, 218] on label "Malarial fever" at bounding box center [399, 219] width 36 height 7
checkbox input "true"
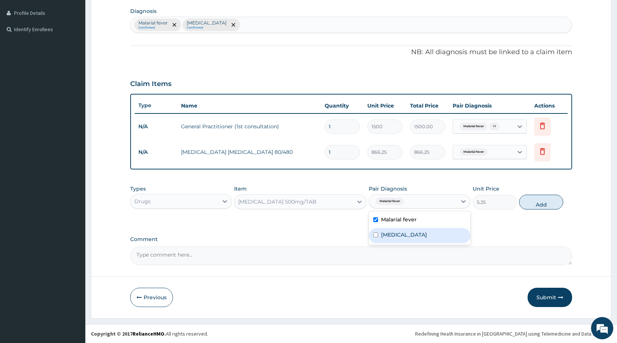
click at [388, 235] on label "[MEDICAL_DATA]" at bounding box center [404, 234] width 46 height 7
checkbox input "true"
click at [537, 204] on button "Add" at bounding box center [541, 202] width 44 height 15
type input "0"
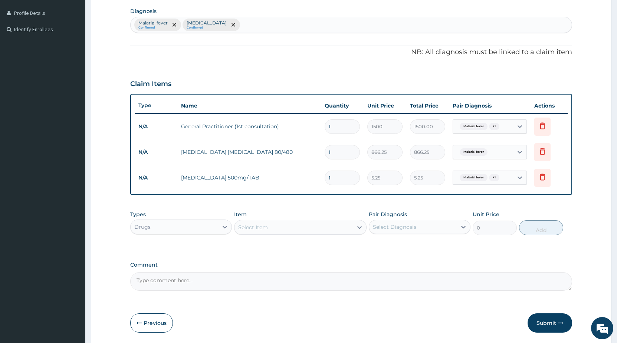
click at [344, 180] on input "1" at bounding box center [341, 178] width 35 height 14
type input "18"
type input "94.50"
type input "18"
click at [248, 227] on div "Select Item" at bounding box center [253, 227] width 30 height 7
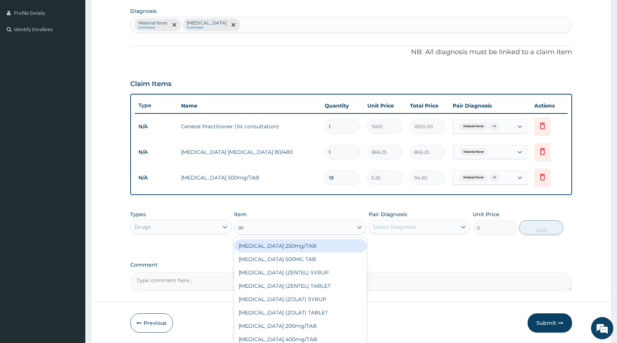
type input "azi"
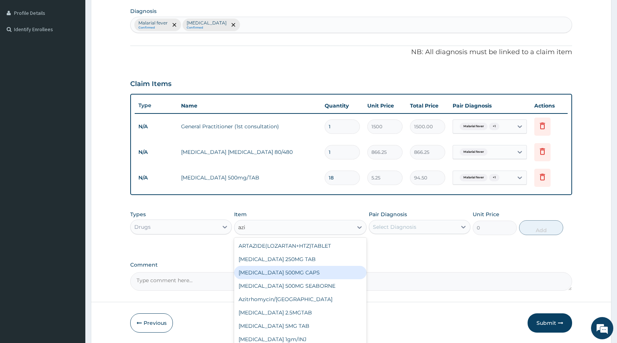
click at [290, 273] on div "[MEDICAL_DATA] 500MG CAPS" at bounding box center [300, 272] width 132 height 13
type input "140"
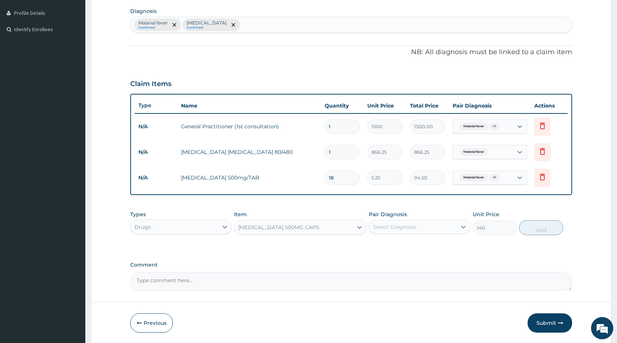
click at [379, 229] on div "Select Diagnosis" at bounding box center [394, 226] width 43 height 7
click at [372, 260] on div "[MEDICAL_DATA]" at bounding box center [420, 261] width 102 height 15
checkbox input "true"
click at [543, 232] on button "Add" at bounding box center [541, 227] width 44 height 15
type input "0"
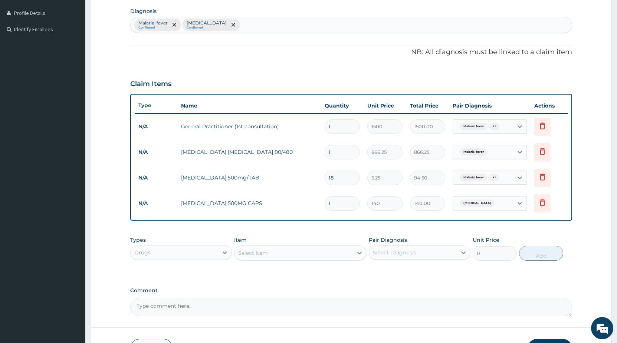
drag, startPoint x: 331, startPoint y: 201, endPoint x: 311, endPoint y: 201, distance: 20.0
click at [324, 201] on input "1" at bounding box center [341, 203] width 35 height 14
type input "5"
type input "700.00"
type input "5"
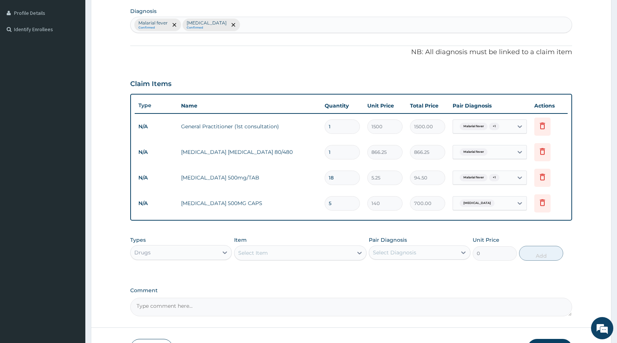
click at [254, 252] on div "Select Item" at bounding box center [253, 252] width 30 height 7
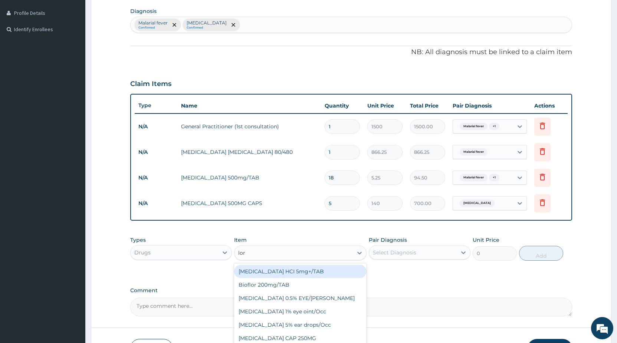
type input "lora"
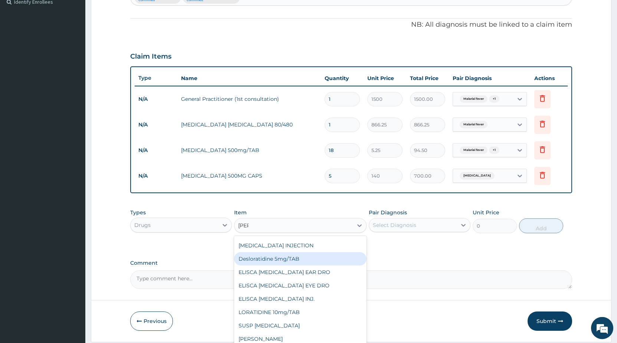
scroll to position [233, 0]
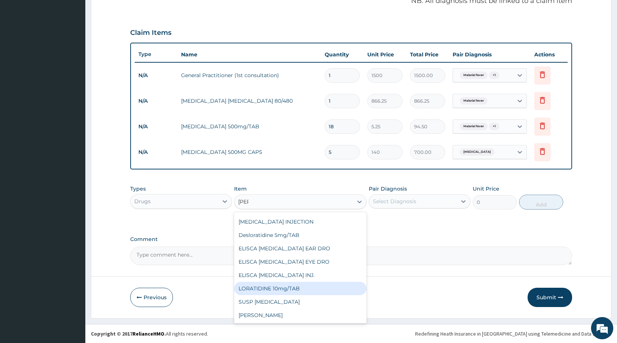
click at [302, 289] on div "LORATIDINE 10mg/TAB" at bounding box center [300, 288] width 132 height 13
type input "11.55"
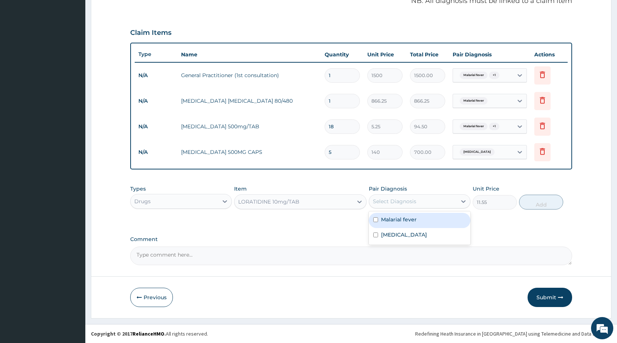
click at [379, 198] on div "Select Diagnosis" at bounding box center [394, 201] width 43 height 7
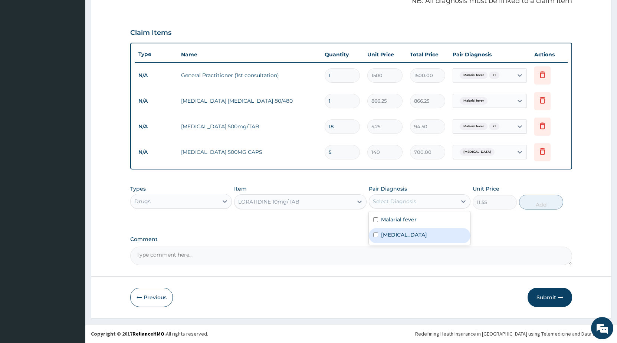
click at [379, 234] on div "[MEDICAL_DATA]" at bounding box center [420, 235] width 102 height 15
checkbox input "true"
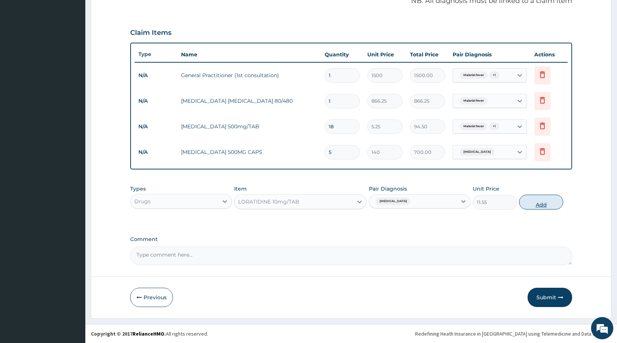
click at [531, 205] on button "Add" at bounding box center [541, 202] width 44 height 15
type input "0"
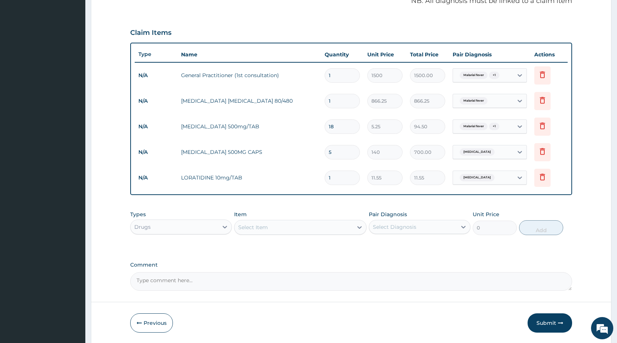
click at [343, 176] on input "1" at bounding box center [341, 178] width 35 height 14
type input "10"
type input "115.50"
type input "10"
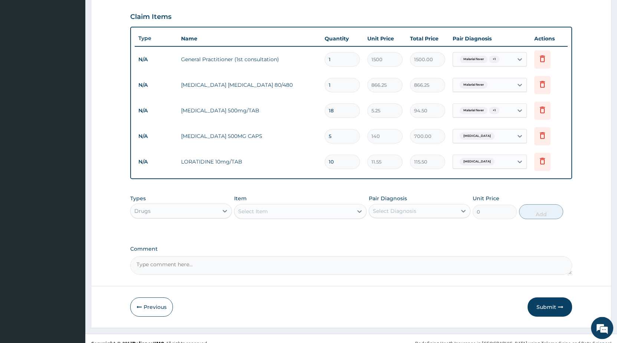
scroll to position [259, 0]
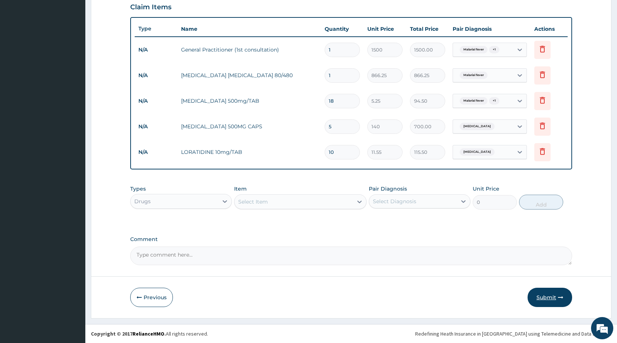
click at [543, 300] on button "Submit" at bounding box center [549, 297] width 44 height 19
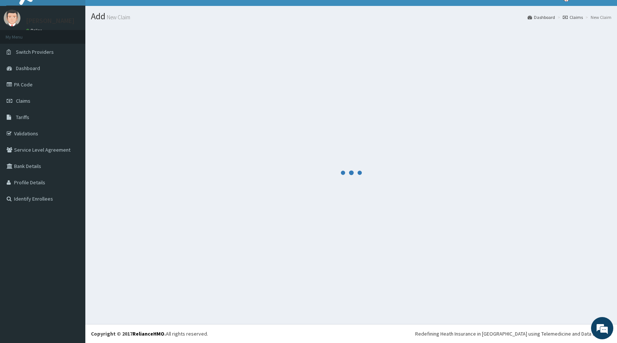
scroll to position [13, 0]
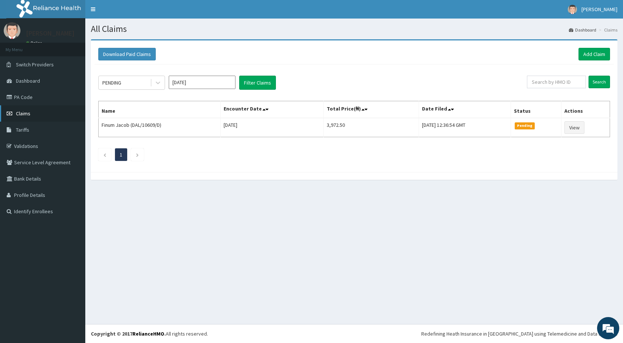
click at [25, 113] on span "Claims" at bounding box center [23, 113] width 14 height 7
click at [593, 55] on link "Add Claim" at bounding box center [594, 54] width 32 height 13
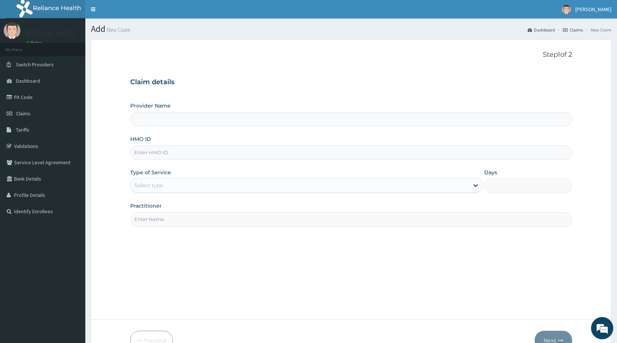
click at [159, 156] on input "HMO ID" at bounding box center [351, 152] width 442 height 14
type input "STANDARD HOSPITAL"
type input "d"
type input "DAL/10719/A"
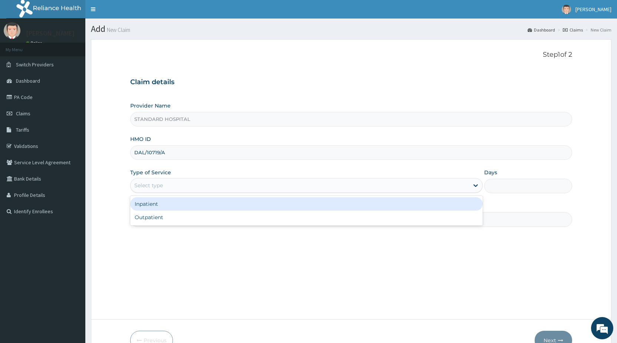
drag, startPoint x: 173, startPoint y: 188, endPoint x: 172, endPoint y: 198, distance: 9.7
click at [174, 188] on div "Select type" at bounding box center [300, 185] width 338 height 12
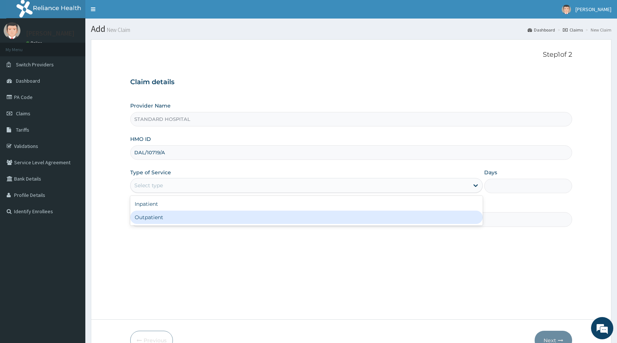
click at [166, 217] on div "Outpatient" at bounding box center [306, 217] width 352 height 13
type input "1"
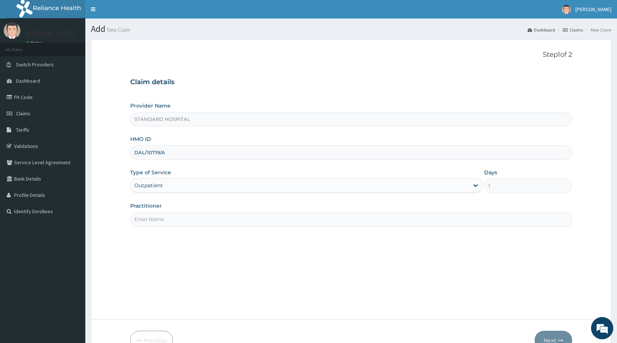
click at [167, 221] on input "Practitioner" at bounding box center [351, 219] width 442 height 14
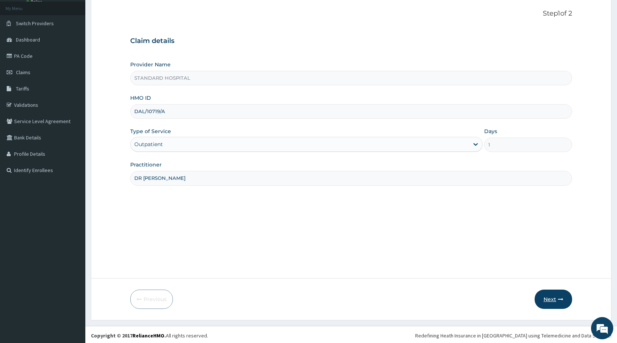
scroll to position [43, 0]
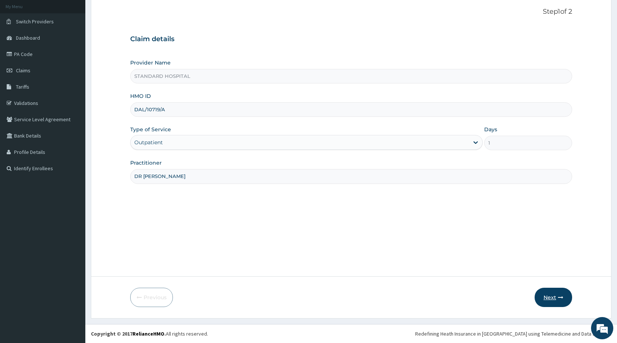
type input "DR [PERSON_NAME]"
click at [551, 298] on button "Next" at bounding box center [552, 297] width 37 height 19
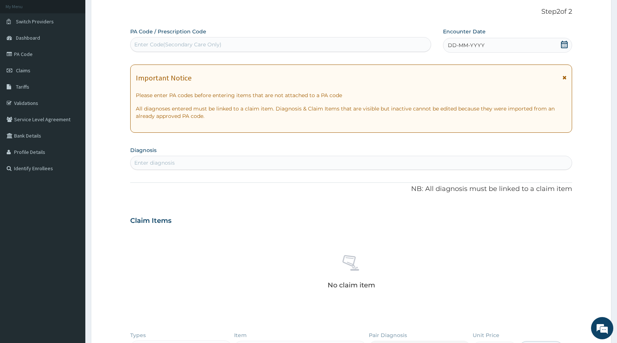
click at [564, 44] on icon at bounding box center [563, 44] width 7 height 7
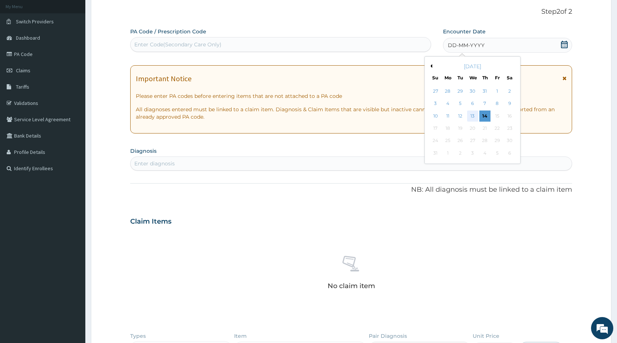
click at [472, 115] on div "13" at bounding box center [472, 116] width 11 height 11
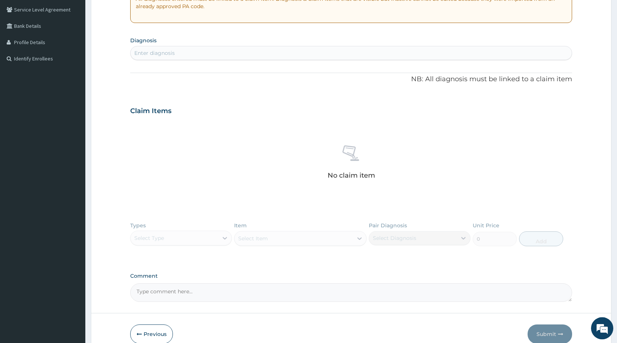
scroll to position [156, 0]
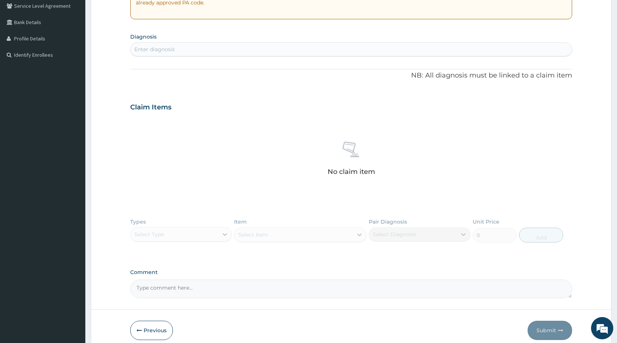
click at [286, 48] on div "Enter diagnosis" at bounding box center [351, 49] width 441 height 12
type input "[MEDICAL_DATA]"
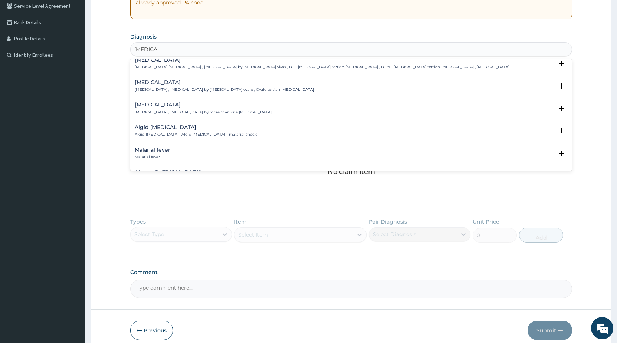
scroll to position [40, 0]
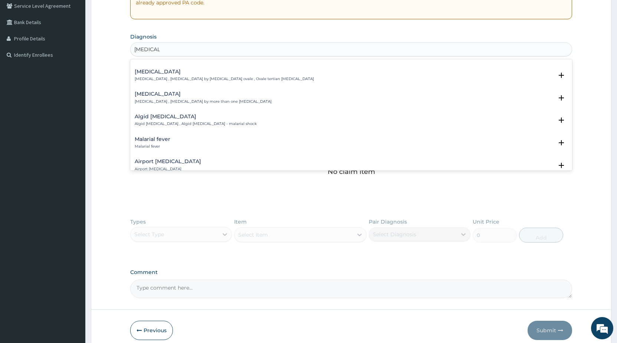
click at [177, 139] on div "Malarial fever Malarial fever" at bounding box center [351, 142] width 433 height 13
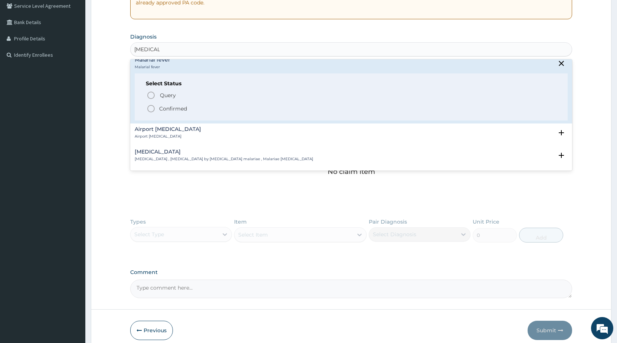
scroll to position [120, 0]
click at [149, 108] on icon "status option filled" at bounding box center [150, 107] width 9 height 9
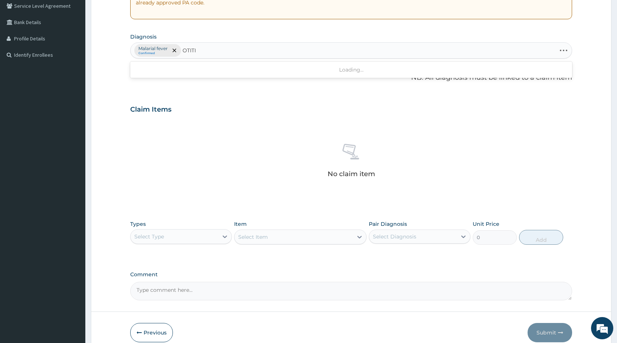
type input "OTITIS"
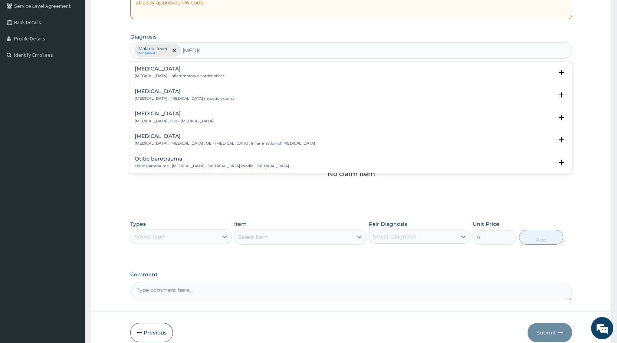
click at [162, 119] on p "[MEDICAL_DATA] , OM - [MEDICAL_DATA]" at bounding box center [174, 121] width 79 height 5
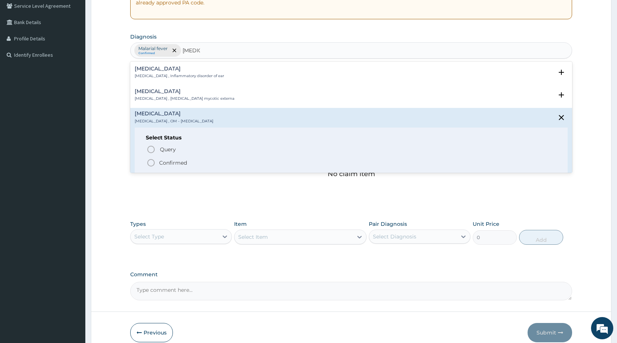
click at [149, 164] on icon "status option filled" at bounding box center [150, 162] width 9 height 9
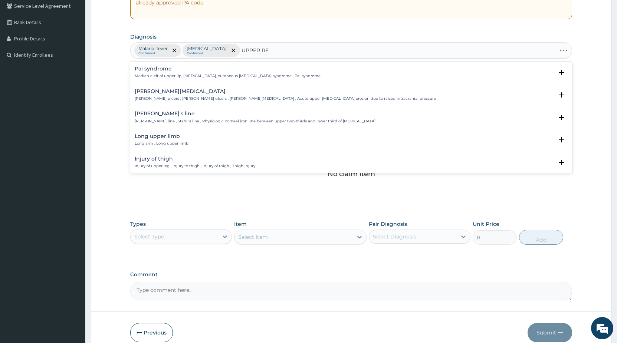
type input "UPPER RES"
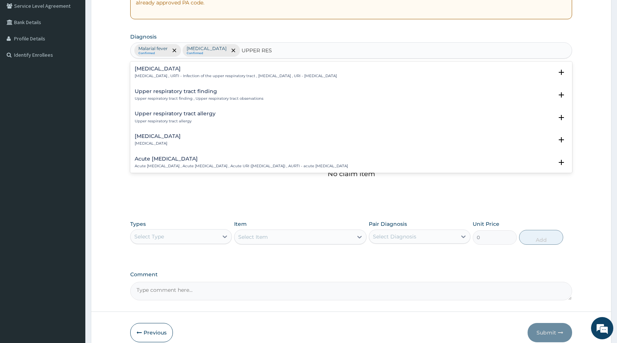
click at [212, 72] on div "Upper respiratory infection Upper respiratory infection , URTI - Infection of t…" at bounding box center [236, 72] width 202 height 13
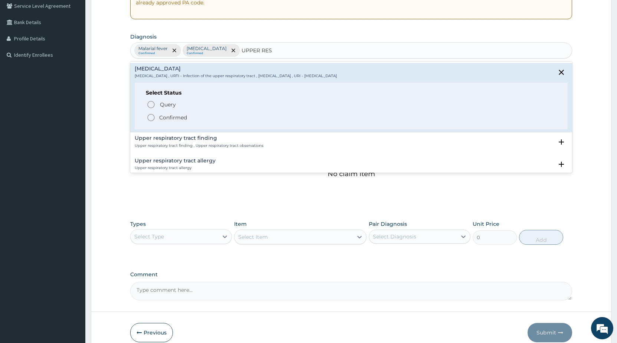
click at [150, 118] on icon "status option filled" at bounding box center [150, 117] width 9 height 9
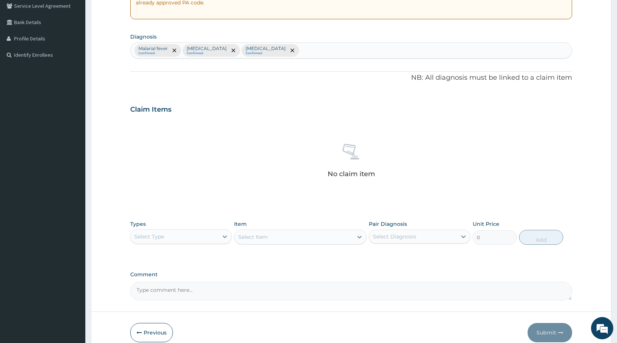
click at [184, 234] on div "Select Type" at bounding box center [175, 237] width 88 height 12
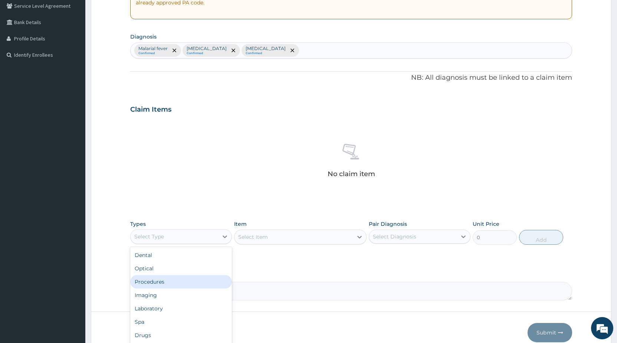
click at [160, 284] on div "Procedures" at bounding box center [181, 281] width 102 height 13
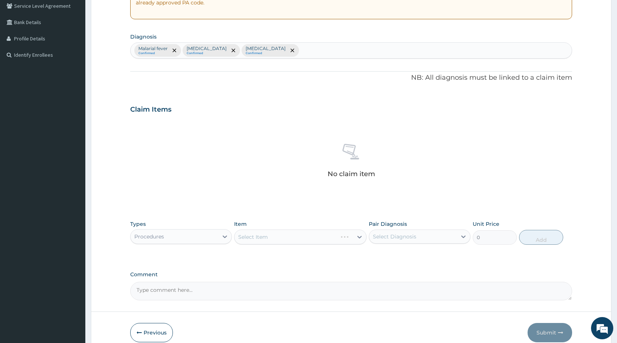
click at [251, 237] on div "Select Item" at bounding box center [300, 237] width 132 height 15
click at [249, 237] on div "Select Item" at bounding box center [300, 237] width 132 height 15
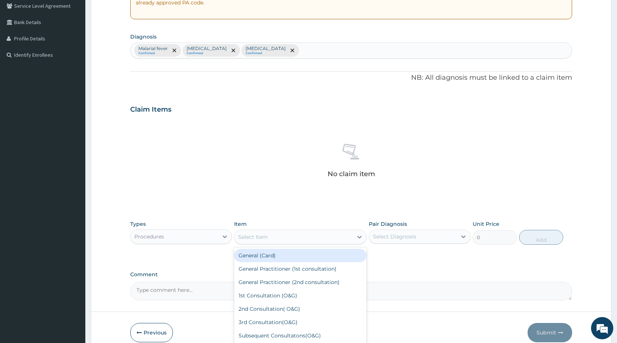
click at [250, 236] on div "Select Item" at bounding box center [253, 236] width 30 height 7
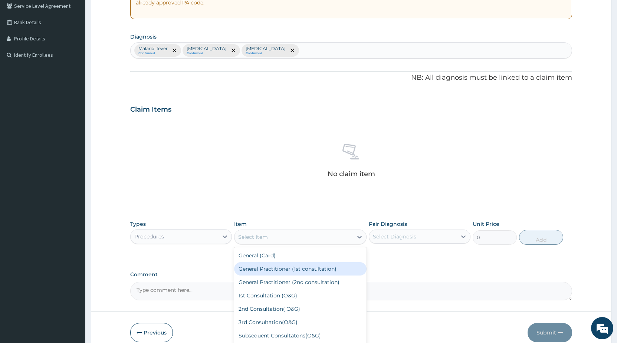
drag, startPoint x: 264, startPoint y: 270, endPoint x: 273, endPoint y: 270, distance: 8.9
click at [264, 270] on div "General Practitioner (1st consultation)" at bounding box center [300, 268] width 132 height 13
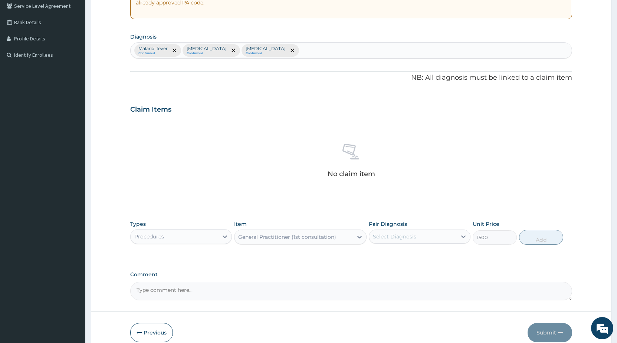
type input "1500"
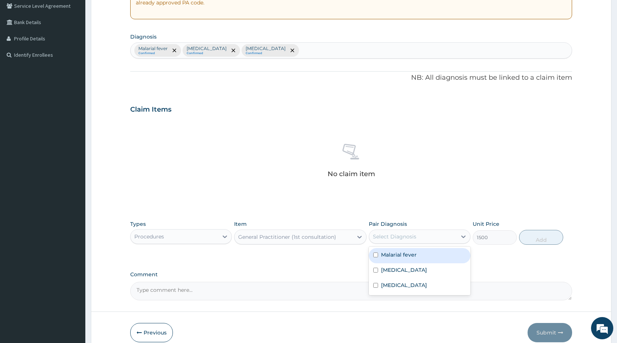
click at [375, 234] on div "Select Diagnosis" at bounding box center [394, 236] width 43 height 7
click at [380, 256] on div "Malarial fever" at bounding box center [420, 255] width 102 height 15
checkbox input "true"
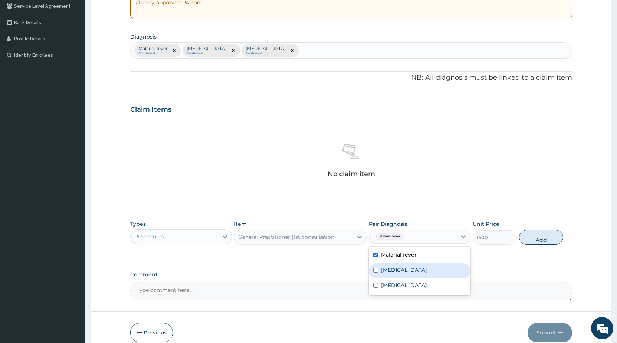
click at [374, 265] on div "[MEDICAL_DATA]" at bounding box center [420, 270] width 102 height 15
checkbox input "true"
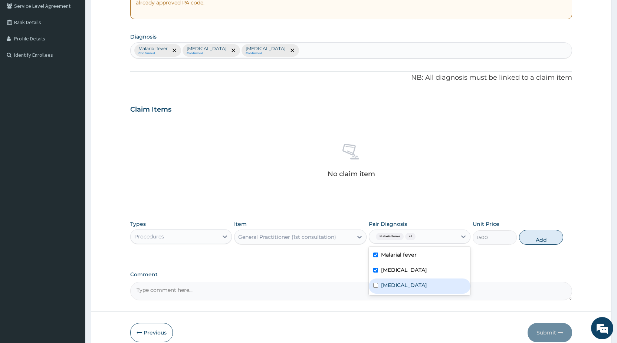
click at [374, 282] on div "[MEDICAL_DATA]" at bounding box center [420, 285] width 102 height 15
checkbox input "true"
drag, startPoint x: 545, startPoint y: 239, endPoint x: 529, endPoint y: 232, distance: 18.1
click at [544, 235] on button "Add" at bounding box center [541, 237] width 44 height 15
type input "0"
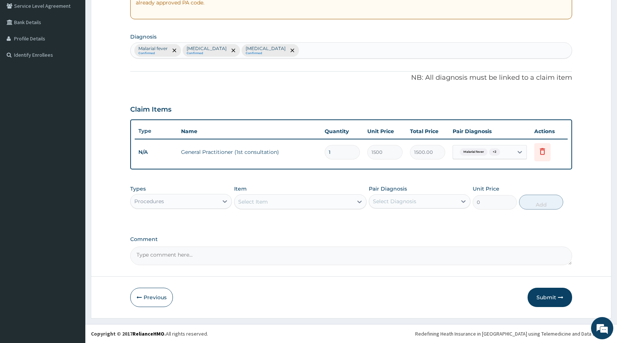
click at [175, 205] on div "Procedures" at bounding box center [175, 201] width 88 height 12
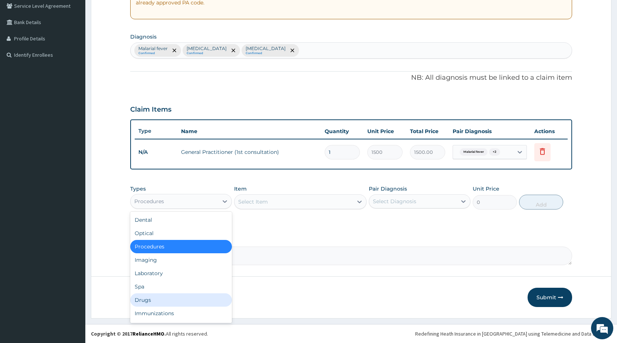
click at [148, 301] on div "Drugs" at bounding box center [181, 299] width 102 height 13
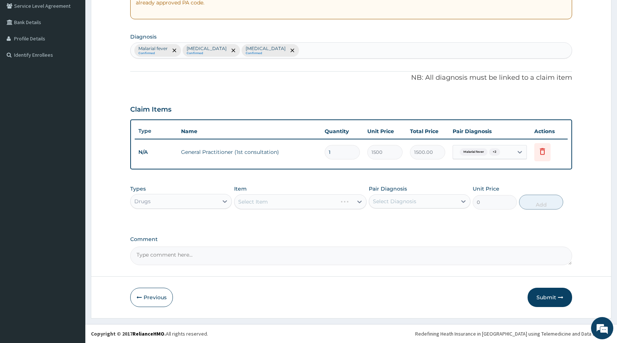
click at [251, 199] on div "Select Item" at bounding box center [300, 201] width 132 height 15
click at [247, 201] on div "Select Item" at bounding box center [300, 201] width 132 height 15
click at [290, 221] on div "Types Drugs Item Select Item Pair Diagnosis Select Diagnosis Unit Price 0 Add" at bounding box center [351, 202] width 442 height 43
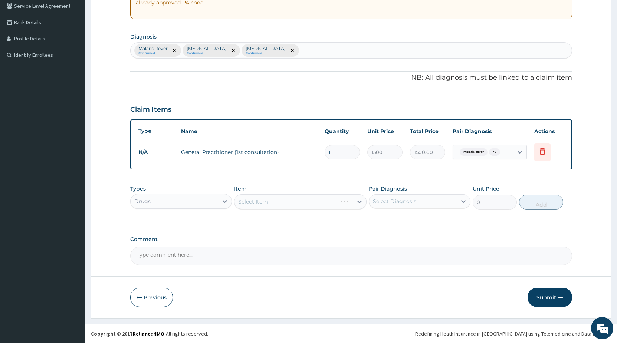
click at [252, 204] on div "Select Item" at bounding box center [300, 201] width 132 height 15
drag, startPoint x: 266, startPoint y: 199, endPoint x: 263, endPoint y: 202, distance: 4.2
click at [264, 201] on div "Select Item" at bounding box center [300, 201] width 132 height 15
click at [295, 205] on div "Select Item" at bounding box center [300, 201] width 132 height 15
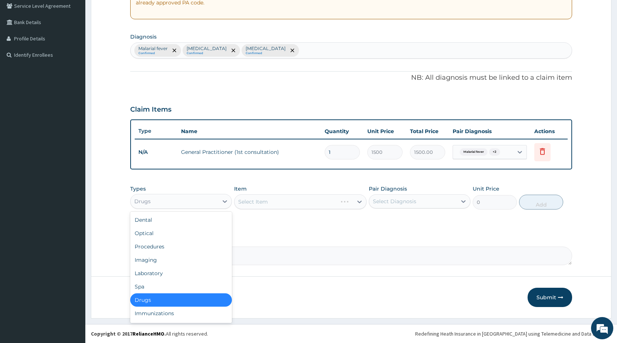
click at [169, 206] on div "Drugs" at bounding box center [175, 201] width 88 height 12
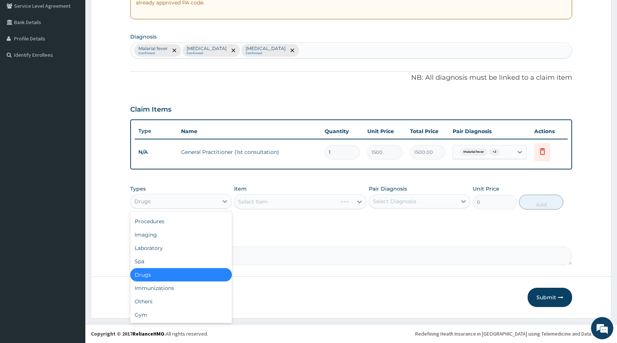
click at [171, 275] on div "Drugs" at bounding box center [181, 274] width 102 height 13
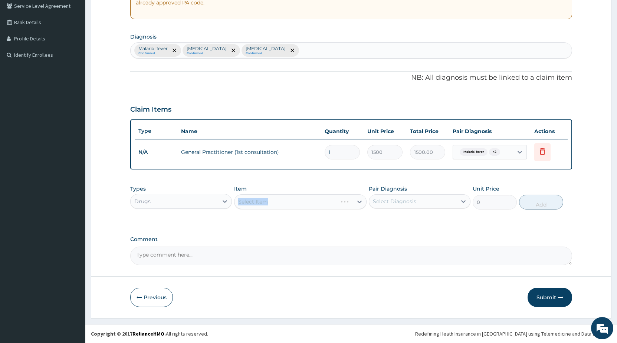
drag, startPoint x: 269, startPoint y: 197, endPoint x: 270, endPoint y: 202, distance: 5.6
click at [268, 201] on div "Select Item" at bounding box center [300, 201] width 132 height 15
click at [280, 204] on div "Select Item" at bounding box center [300, 201] width 132 height 15
drag, startPoint x: 288, startPoint y: 205, endPoint x: 289, endPoint y: 215, distance: 10.0
click at [288, 206] on div "Select Item" at bounding box center [300, 201] width 132 height 15
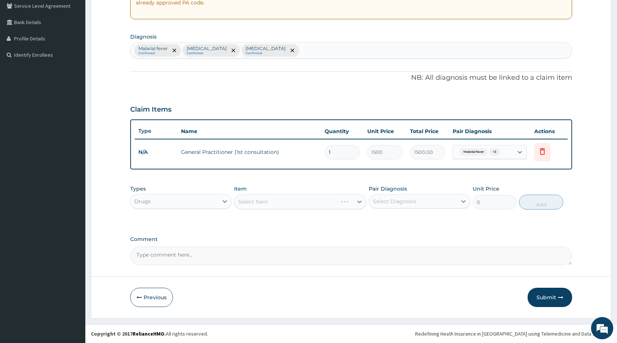
drag, startPoint x: 291, startPoint y: 217, endPoint x: 364, endPoint y: 221, distance: 73.2
click at [291, 217] on div "Types Drugs Item Select Item Pair Diagnosis Select Diagnosis Unit Price 0 Add" at bounding box center [351, 202] width 442 height 43
click at [161, 202] on div "Drugs" at bounding box center [175, 201] width 88 height 12
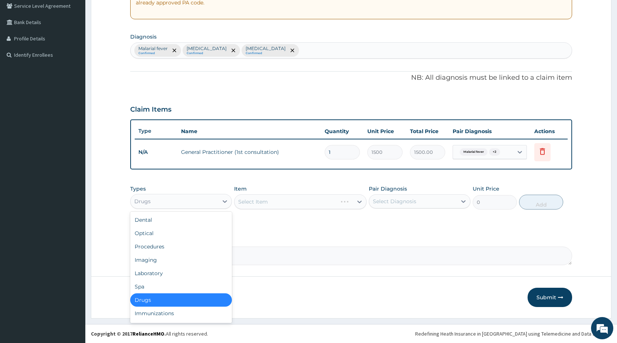
click at [149, 299] on div "Drugs" at bounding box center [181, 299] width 102 height 13
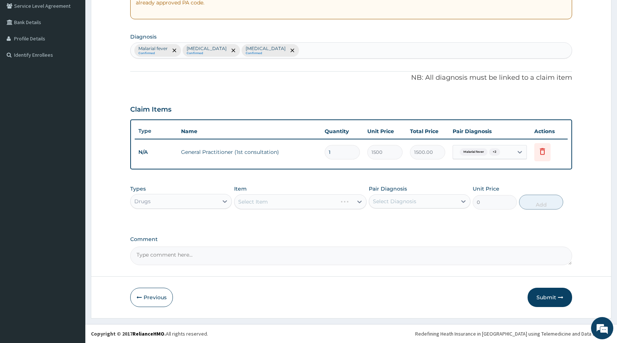
click at [274, 201] on div "Select Item" at bounding box center [300, 201] width 132 height 15
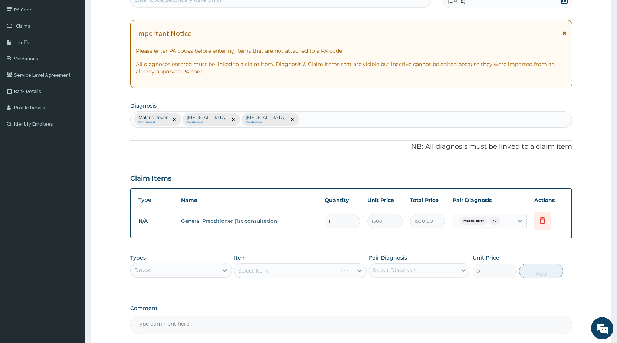
scroll to position [81, 0]
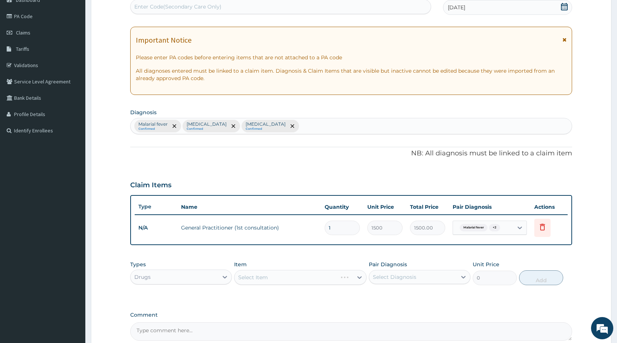
click at [332, 154] on p "NB: All diagnosis must be linked to a claim item" at bounding box center [351, 154] width 442 height 10
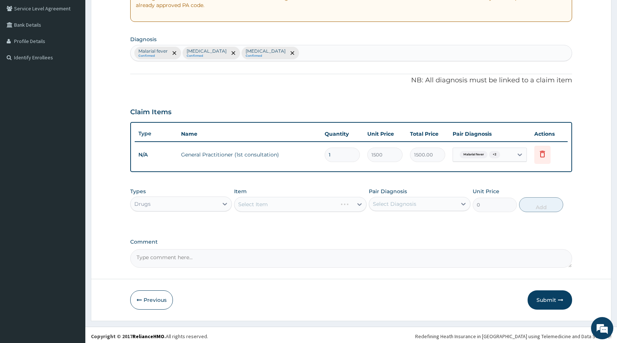
scroll to position [156, 0]
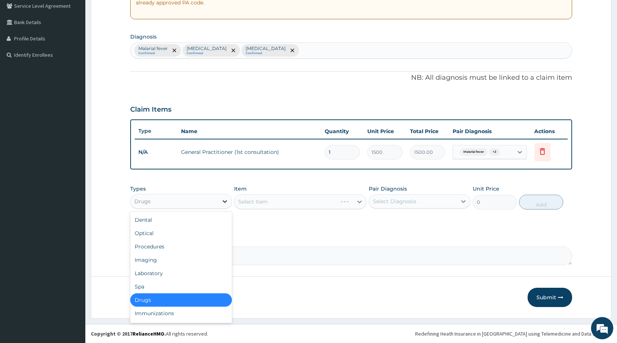
click at [230, 205] on div at bounding box center [224, 201] width 13 height 13
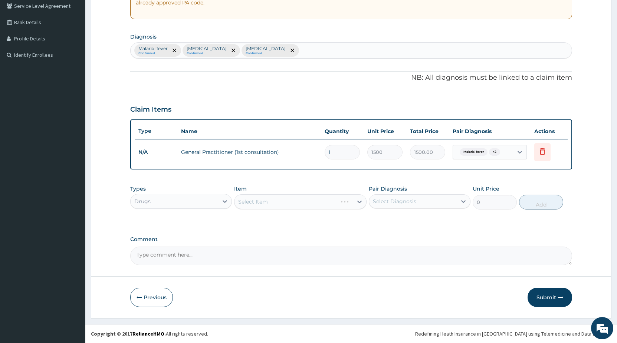
click at [287, 265] on textarea "Comment" at bounding box center [351, 256] width 442 height 19
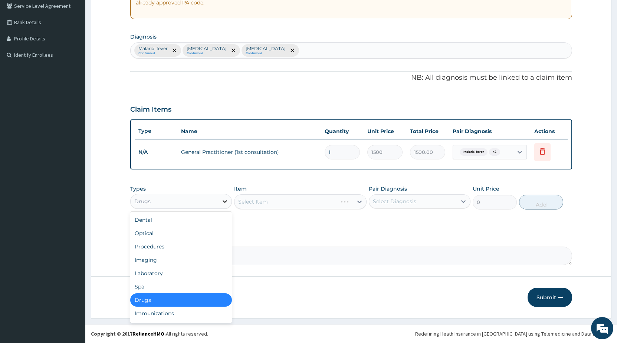
click at [223, 200] on icon at bounding box center [224, 201] width 7 height 7
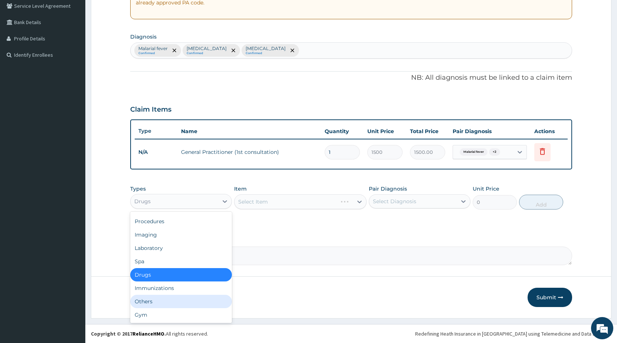
click at [151, 299] on div "Others" at bounding box center [181, 301] width 102 height 13
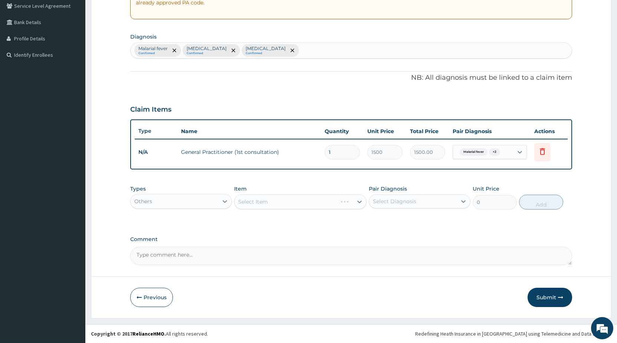
click at [262, 203] on div "Select Item" at bounding box center [300, 201] width 132 height 15
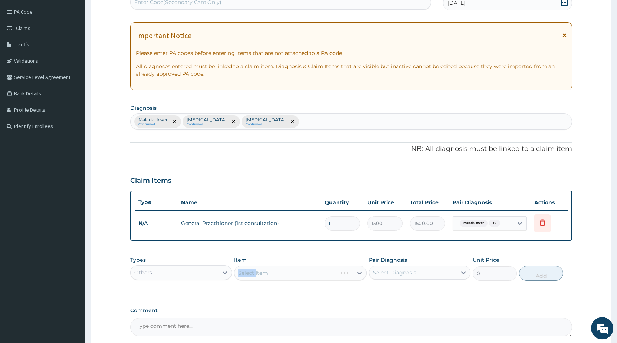
scroll to position [81, 0]
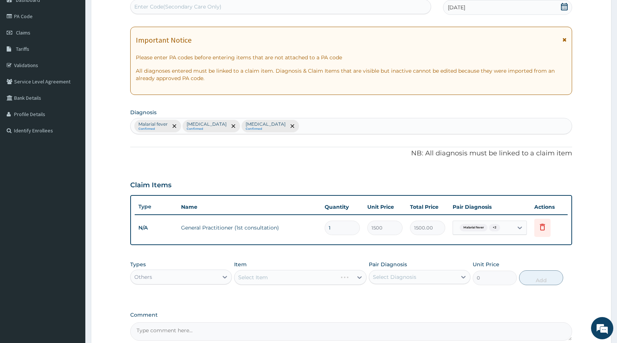
click at [327, 302] on div "PA Code / Prescription Code Enter Code(Secondary Care Only) Encounter Date 13-0…" at bounding box center [351, 165] width 442 height 351
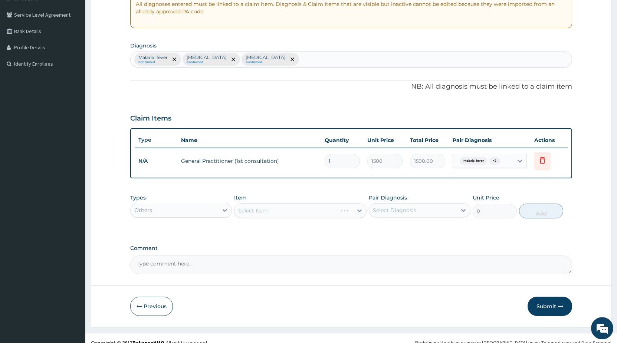
scroll to position [156, 0]
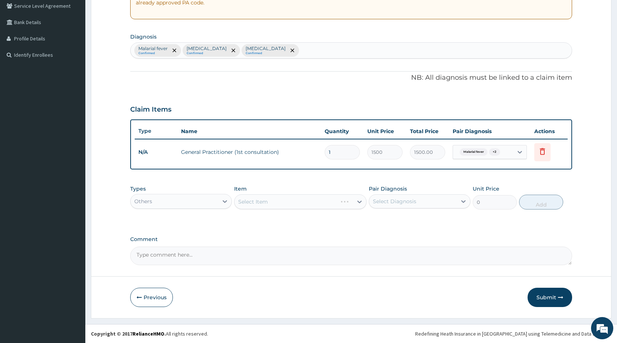
click at [189, 206] on div "Others" at bounding box center [175, 201] width 88 height 12
click at [188, 210] on div "Types option Others, selected. Select is focused ,type to refine list, press Do…" at bounding box center [351, 197] width 442 height 32
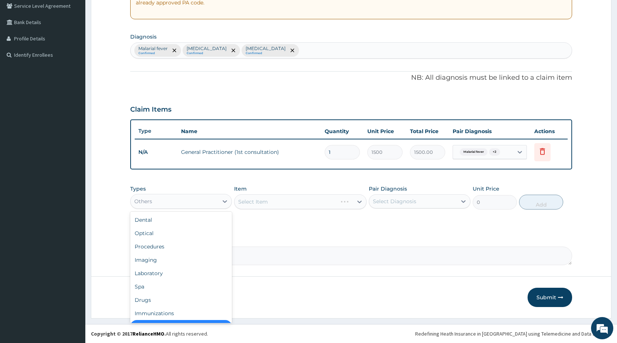
scroll to position [15, 0]
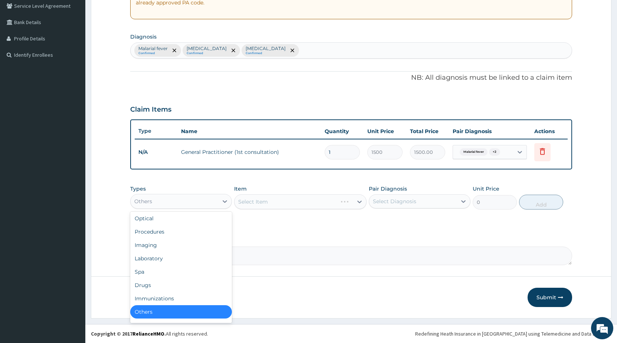
click at [189, 201] on div "Others" at bounding box center [175, 201] width 88 height 12
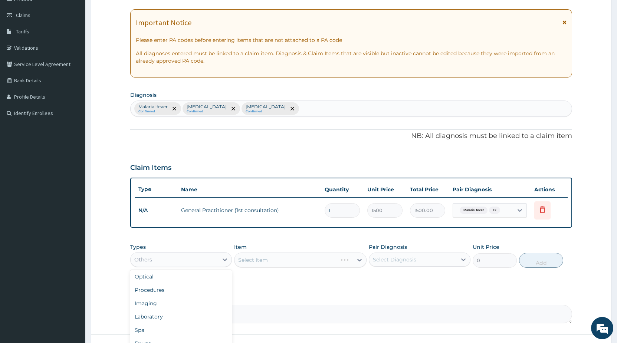
scroll to position [43, 0]
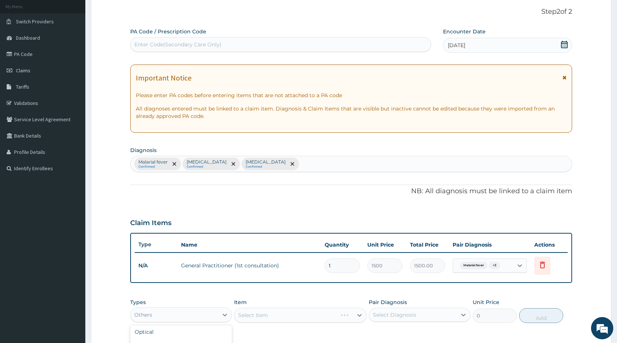
click at [563, 43] on icon at bounding box center [563, 44] width 7 height 7
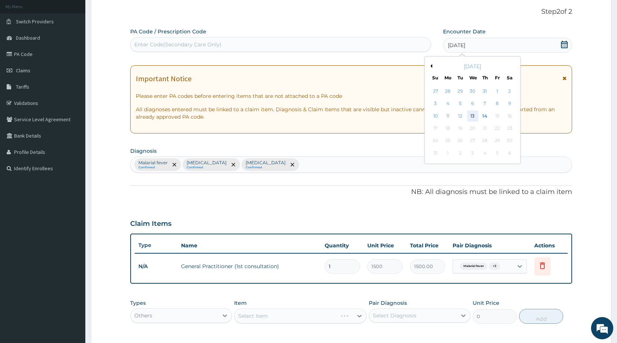
click at [469, 113] on div "13" at bounding box center [472, 116] width 11 height 11
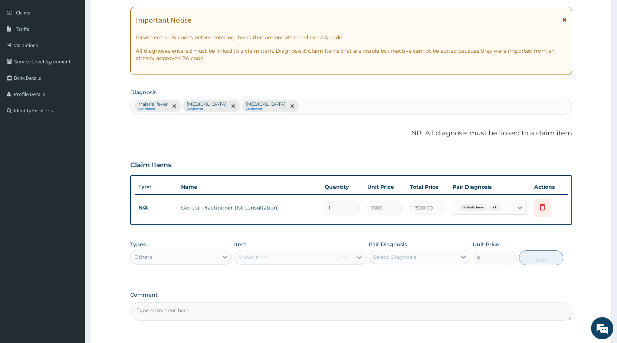
scroll to position [156, 0]
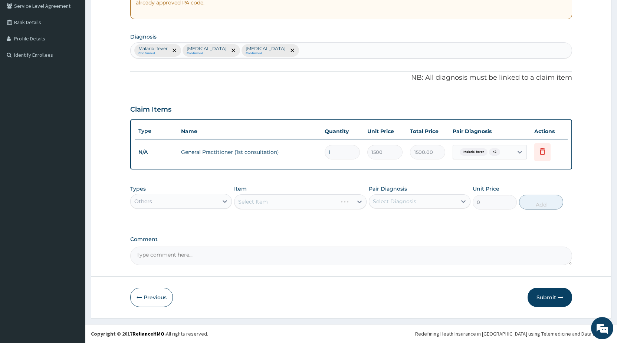
click at [238, 202] on div "Select Item" at bounding box center [300, 201] width 132 height 15
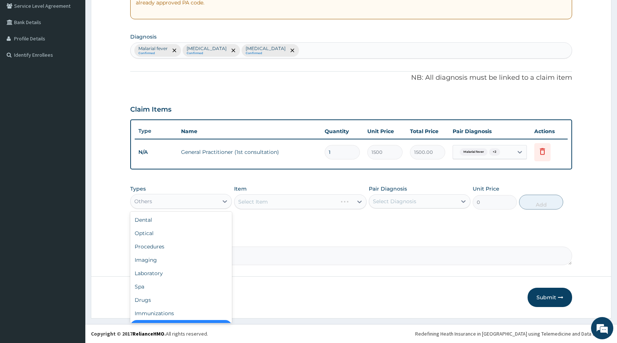
click at [214, 202] on div "Others" at bounding box center [175, 201] width 88 height 12
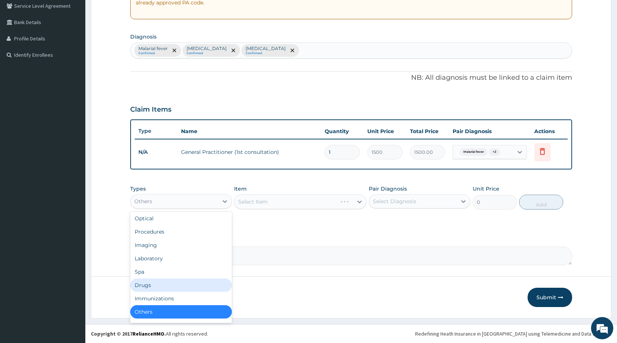
click at [147, 284] on div "Drugs" at bounding box center [181, 284] width 102 height 13
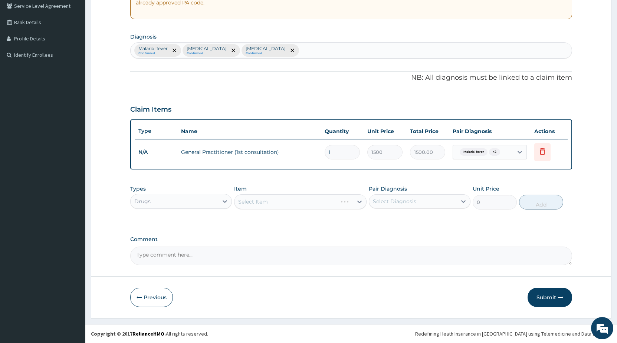
click at [265, 199] on div "Select Item" at bounding box center [300, 201] width 132 height 15
click at [265, 200] on div "Select Item" at bounding box center [300, 201] width 132 height 15
click at [265, 202] on div "Select Item" at bounding box center [300, 201] width 132 height 15
click at [356, 203] on div "Select Item" at bounding box center [300, 201] width 132 height 15
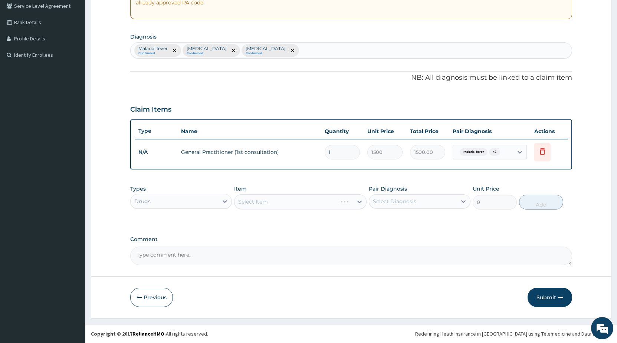
click at [356, 203] on div "Select Item" at bounding box center [300, 201] width 132 height 15
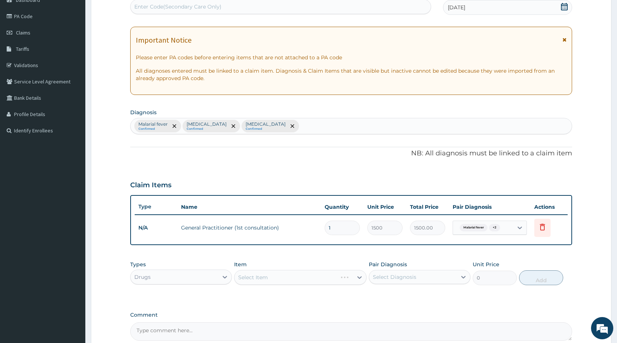
scroll to position [0, 0]
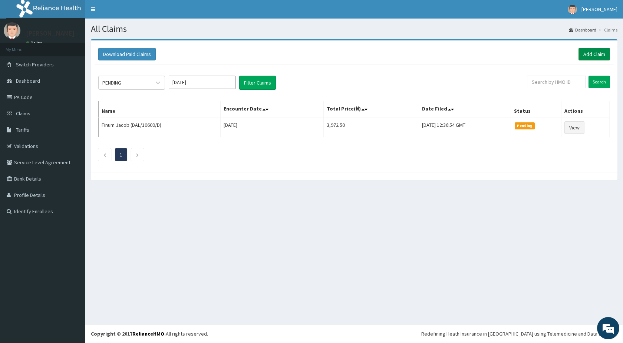
click at [596, 55] on link "Add Claim" at bounding box center [594, 54] width 32 height 13
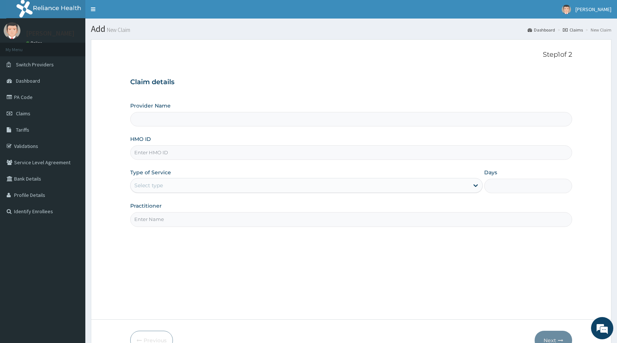
type input "STANDARD HOSPITAL"
click at [448, 157] on input "HMO ID" at bounding box center [351, 152] width 442 height 14
type input "DAL/10719/A"
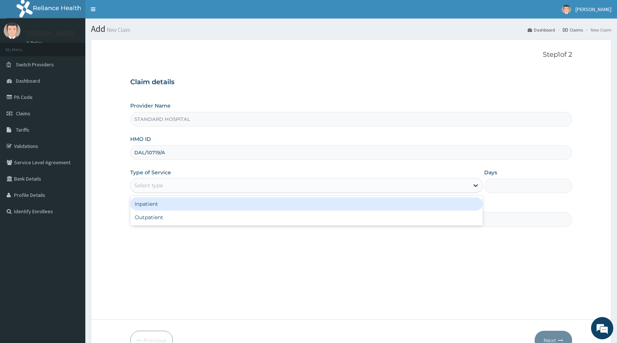
click at [349, 187] on div "Select type" at bounding box center [300, 185] width 338 height 12
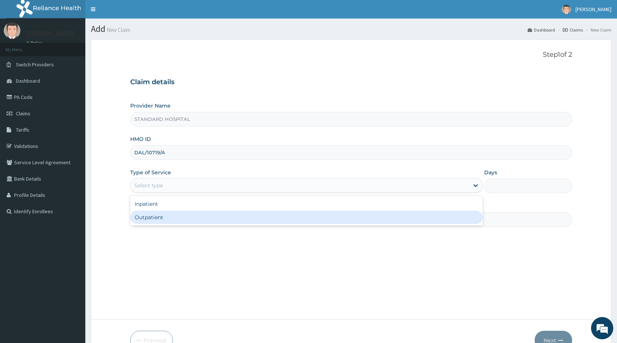
click at [309, 215] on div "Outpatient" at bounding box center [306, 217] width 352 height 13
type input "1"
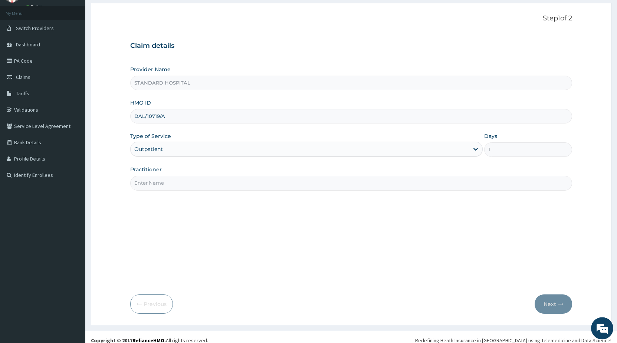
scroll to position [38, 0]
click at [231, 182] on input "Practitioner" at bounding box center [351, 181] width 442 height 14
type input "DR [PERSON_NAME]"
click at [542, 297] on button "Next" at bounding box center [552, 302] width 37 height 19
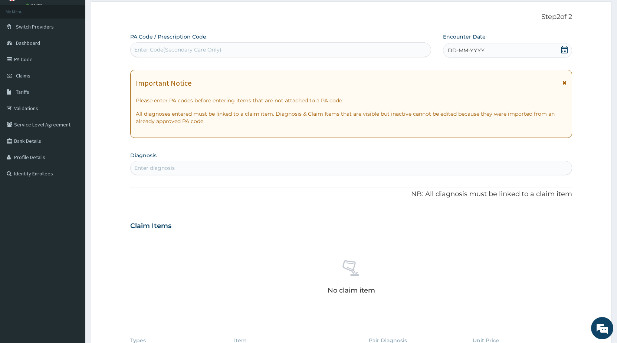
click at [566, 52] on icon at bounding box center [564, 49] width 7 height 7
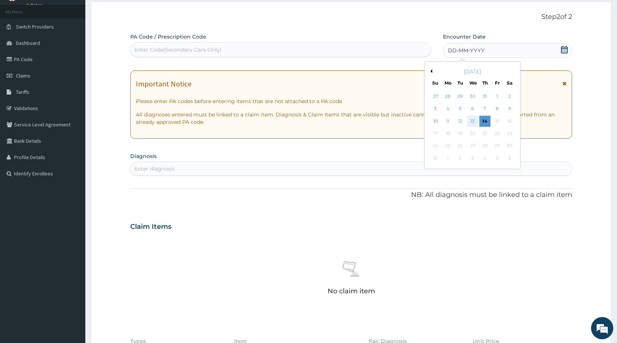
click at [474, 120] on div "13" at bounding box center [472, 121] width 11 height 11
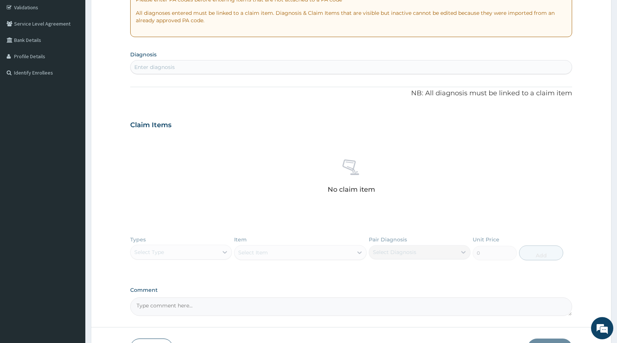
scroll to position [151, 0]
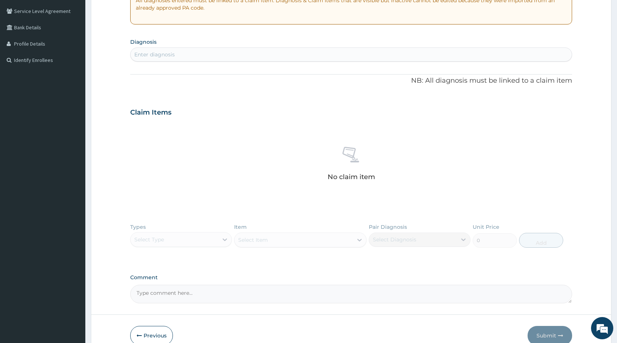
click at [220, 59] on div "Enter diagnosis" at bounding box center [351, 55] width 441 height 12
type input "MALA"
click at [175, 52] on div "Enter diagnosis" at bounding box center [351, 55] width 441 height 12
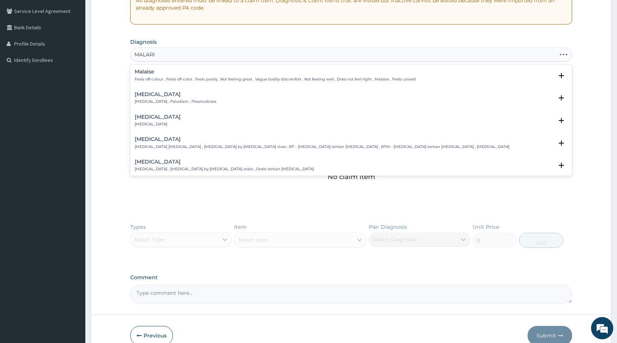
type input "[MEDICAL_DATA]"
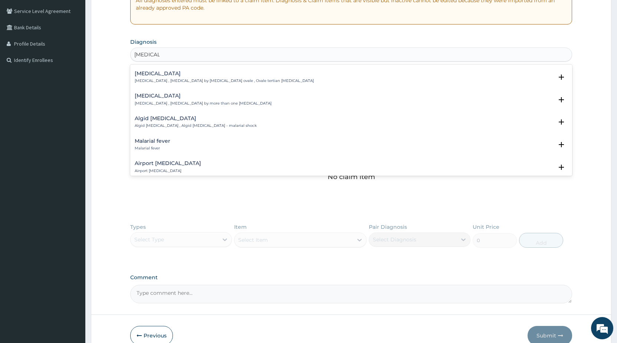
scroll to position [80, 0]
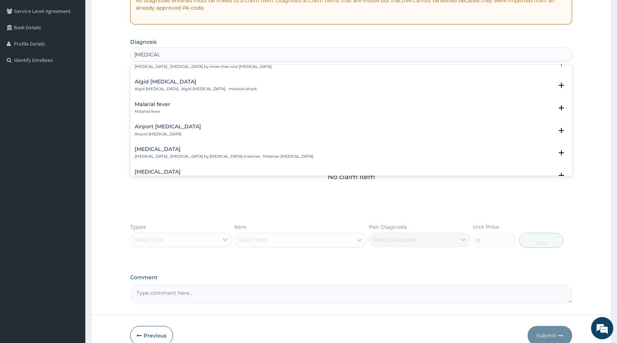
click at [168, 102] on h4 "Malarial fever" at bounding box center [153, 105] width 36 height 6
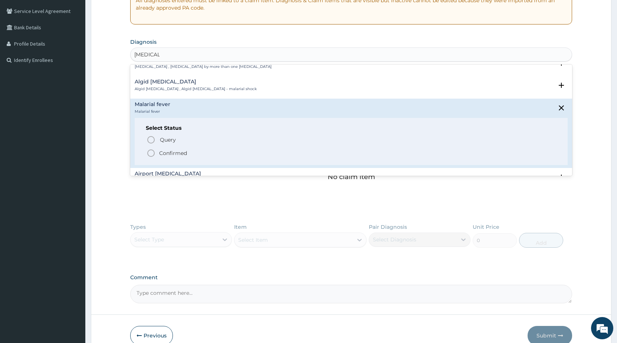
click at [151, 151] on icon "status option filled" at bounding box center [150, 153] width 9 height 9
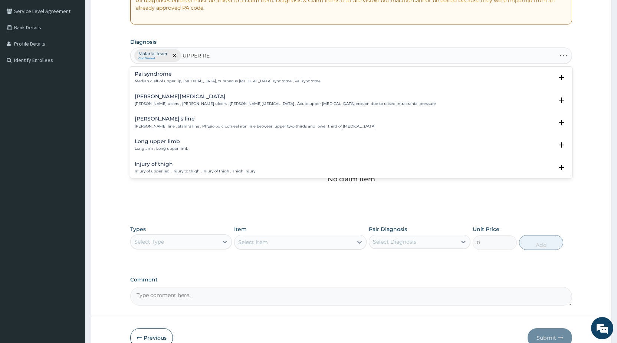
type input "UPPER RES"
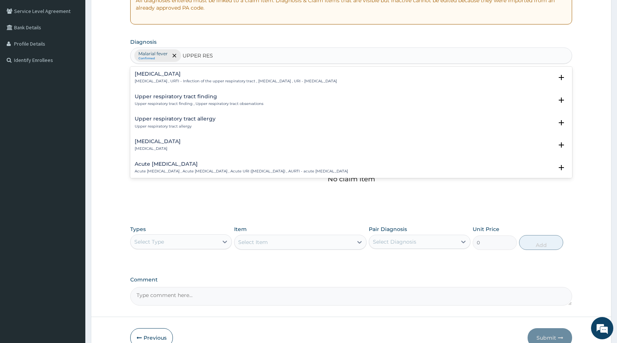
click at [198, 74] on h4 "[MEDICAL_DATA]" at bounding box center [236, 74] width 202 height 6
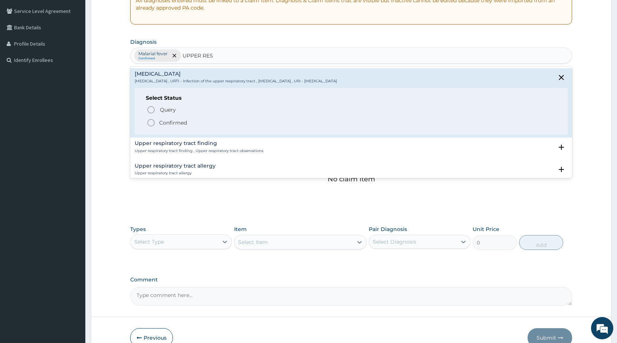
click at [149, 125] on circle "status option filled" at bounding box center [151, 122] width 7 height 7
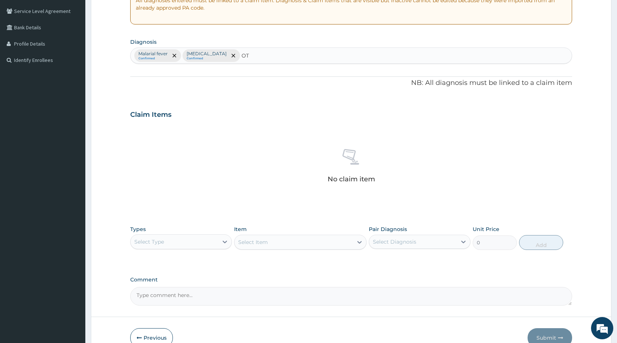
type input "OTI"
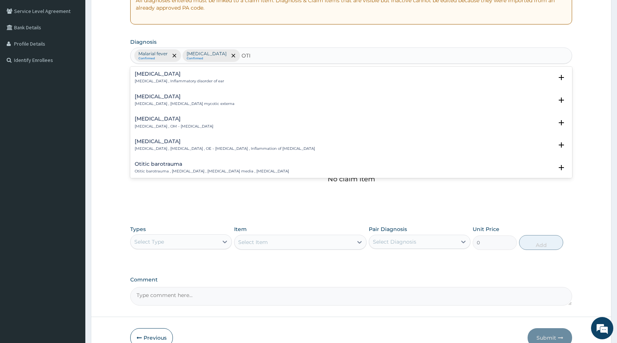
click at [171, 119] on h4 "[MEDICAL_DATA]" at bounding box center [174, 119] width 79 height 6
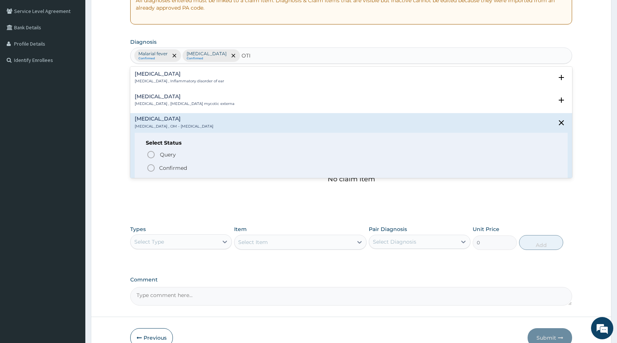
click at [153, 168] on icon "status option filled" at bounding box center [150, 168] width 9 height 9
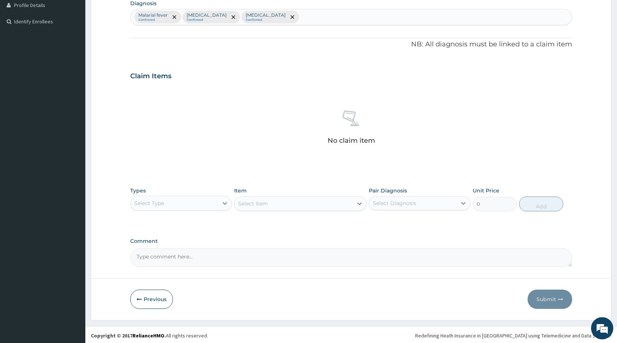
scroll to position [192, 0]
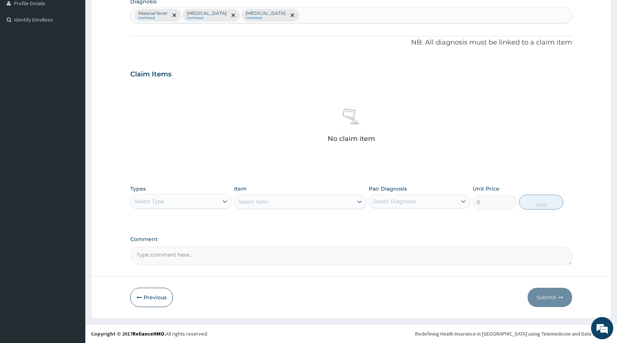
click at [167, 201] on div "Select Type" at bounding box center [175, 201] width 88 height 12
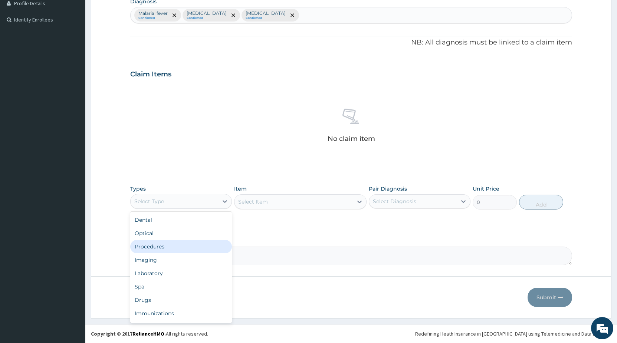
drag, startPoint x: 160, startPoint y: 247, endPoint x: 185, endPoint y: 234, distance: 28.2
click at [160, 246] on div "Procedures" at bounding box center [181, 246] width 102 height 13
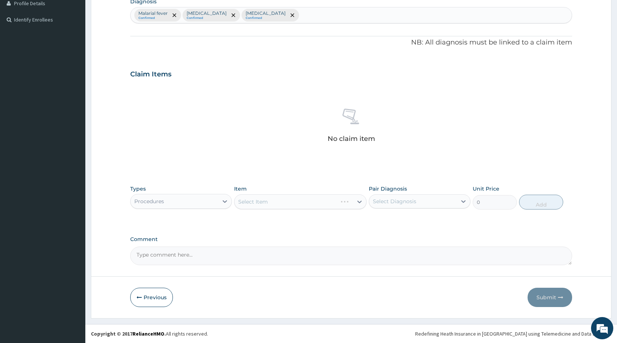
click at [257, 203] on div "Select Item" at bounding box center [300, 201] width 132 height 15
click at [258, 202] on div "Select Item" at bounding box center [300, 201] width 132 height 15
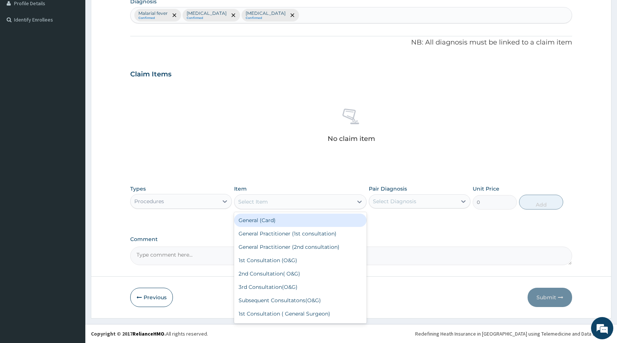
click at [297, 205] on div "Select Item" at bounding box center [293, 202] width 118 height 12
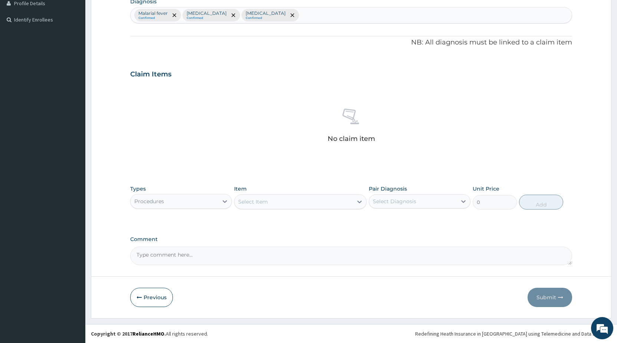
click at [296, 205] on div "Select Item" at bounding box center [293, 202] width 118 height 12
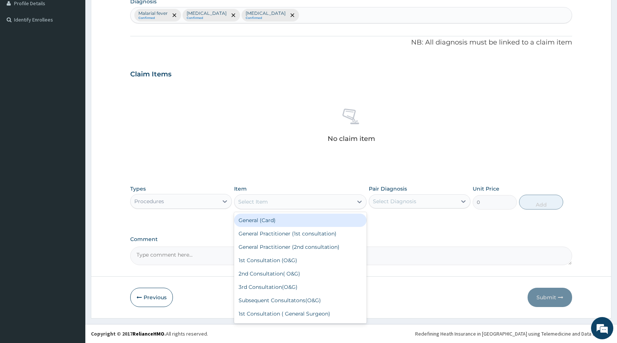
click at [296, 205] on div "Select Item" at bounding box center [293, 202] width 118 height 12
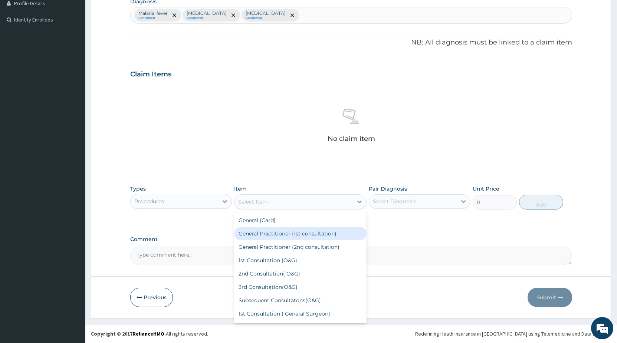
click at [296, 231] on div "General Practitioner (1st consultation)" at bounding box center [300, 233] width 132 height 13
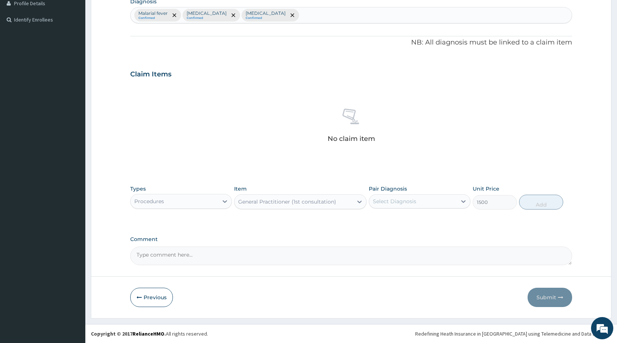
type input "1500"
click at [398, 200] on div "Select Diagnosis" at bounding box center [394, 201] width 43 height 7
click at [389, 218] on label "Malarial fever" at bounding box center [399, 219] width 36 height 7
checkbox input "true"
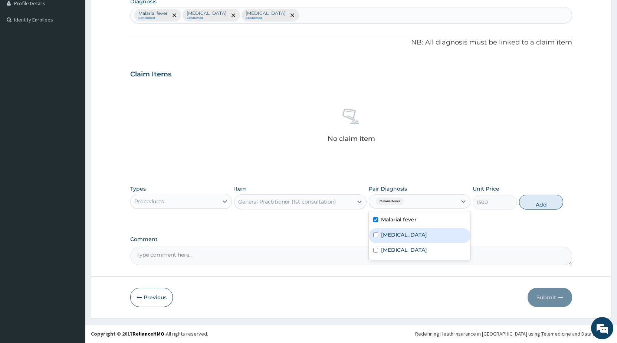
click at [379, 236] on div "[MEDICAL_DATA]" at bounding box center [420, 235] width 102 height 15
checkbox input "true"
click at [379, 248] on div "[MEDICAL_DATA]" at bounding box center [420, 250] width 102 height 15
checkbox input "true"
click at [536, 205] on button "Add" at bounding box center [541, 202] width 44 height 15
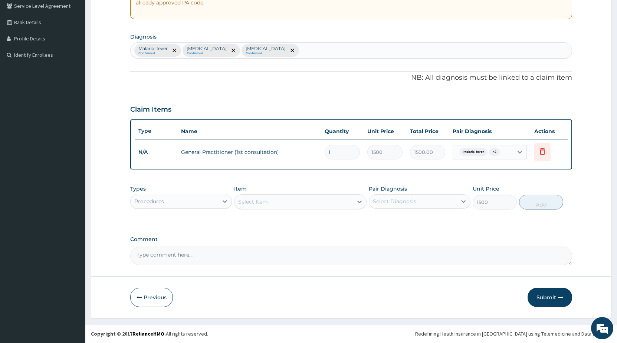
type input "0"
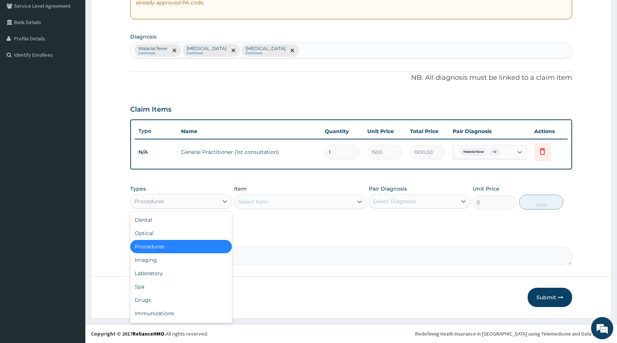
click at [173, 203] on div "Procedures" at bounding box center [175, 201] width 88 height 12
drag, startPoint x: 144, startPoint y: 298, endPoint x: 260, endPoint y: 241, distance: 128.9
click at [143, 297] on div "Drugs" at bounding box center [181, 299] width 102 height 13
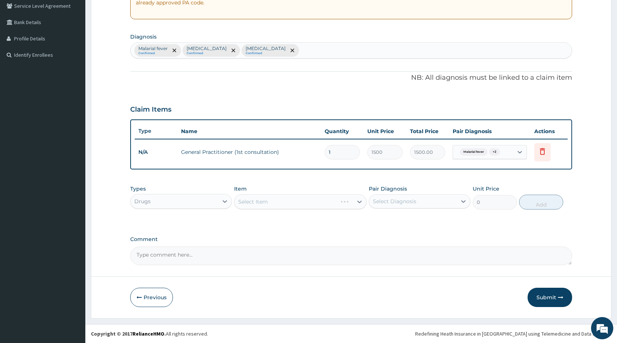
click at [278, 199] on div "Select Item" at bounding box center [300, 201] width 132 height 15
click at [276, 201] on div "Select Item" at bounding box center [300, 201] width 132 height 15
click at [274, 201] on div "Select Item" at bounding box center [300, 201] width 132 height 15
click at [274, 203] on div "Select Item" at bounding box center [300, 201] width 132 height 15
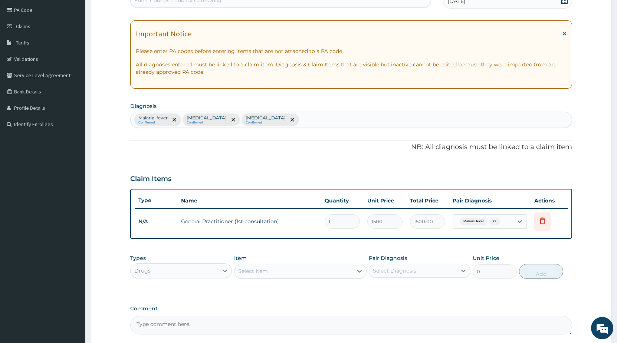
scroll to position [113, 0]
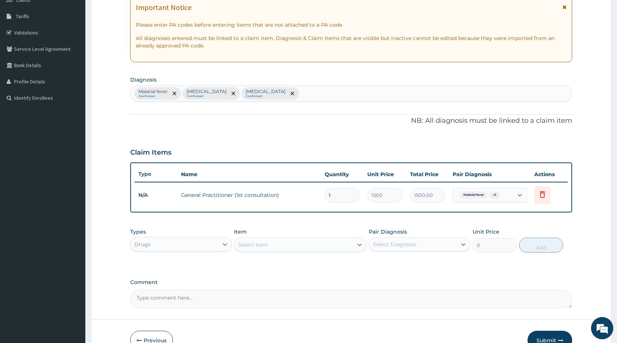
click at [173, 253] on div "Types Drugs Item Select Item Pair Diagnosis Select Diagnosis Unit Price 0 Add" at bounding box center [351, 240] width 442 height 32
click at [172, 249] on div "Drugs" at bounding box center [175, 244] width 88 height 12
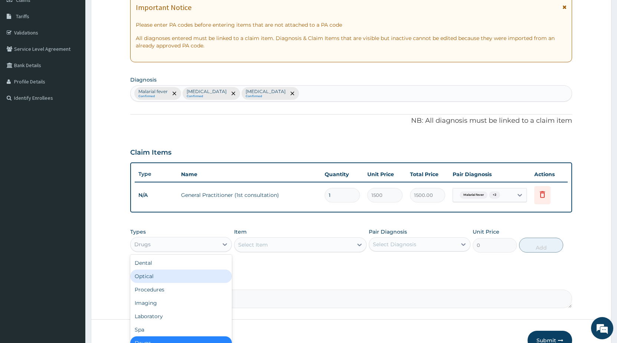
scroll to position [25, 0]
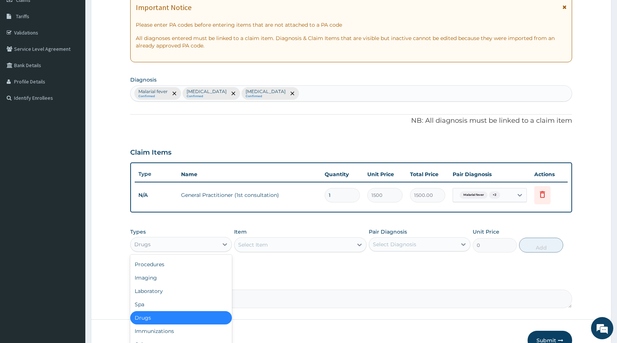
click at [156, 318] on div "Drugs" at bounding box center [181, 317] width 102 height 13
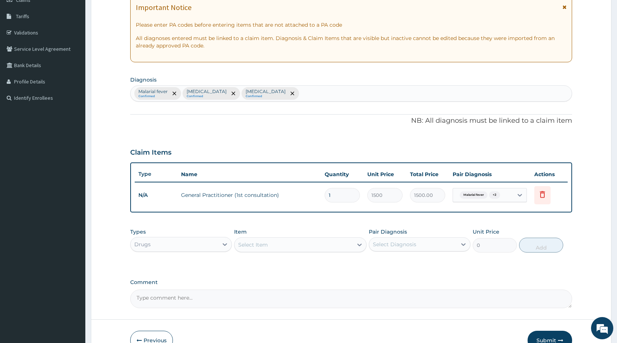
click at [265, 243] on div "Select Item" at bounding box center [253, 244] width 30 height 7
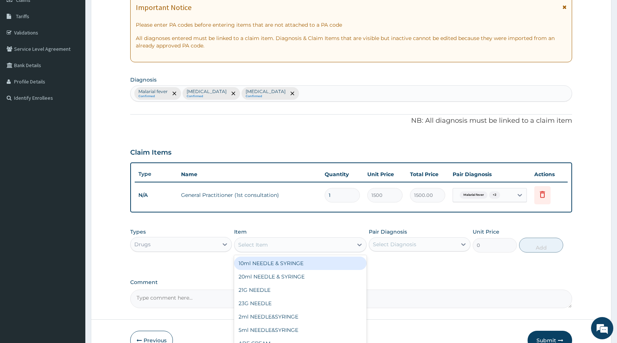
click at [265, 243] on div "Select Item" at bounding box center [253, 244] width 30 height 7
type input "ARTE"
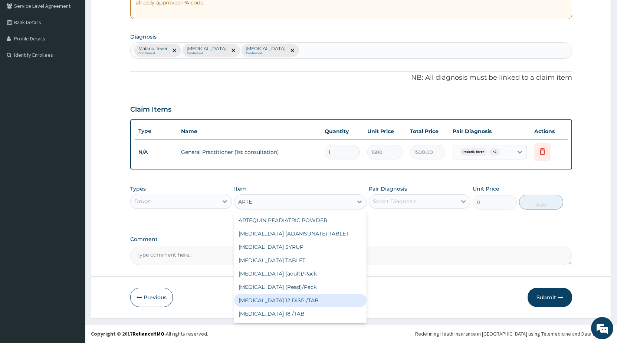
scroll to position [132, 0]
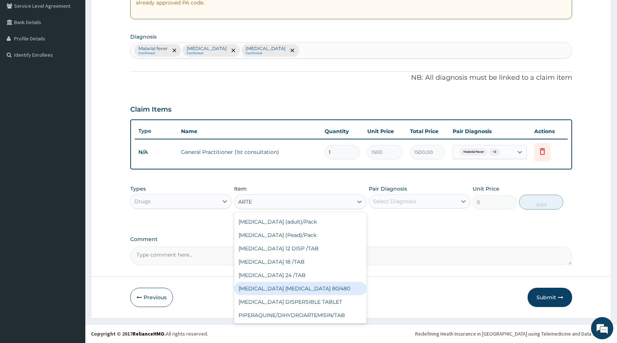
click at [292, 289] on div "[MEDICAL_DATA] [MEDICAL_DATA] 80/480" at bounding box center [300, 288] width 132 height 13
type input "866.25"
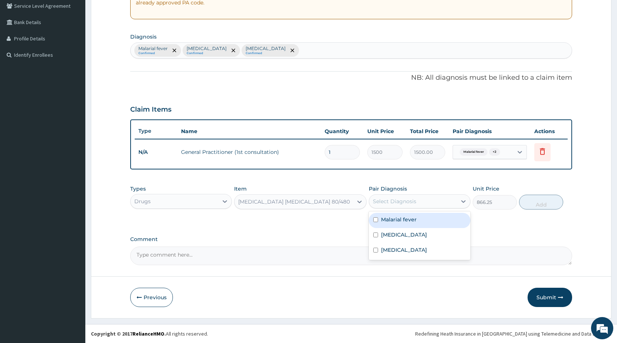
click at [389, 203] on div "Select Diagnosis" at bounding box center [394, 201] width 43 height 7
click at [375, 220] on input "checkbox" at bounding box center [375, 219] width 5 height 5
checkbox input "true"
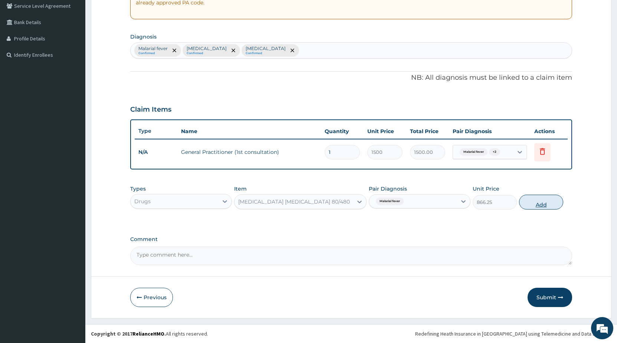
click at [531, 205] on button "Add" at bounding box center [541, 202] width 44 height 15
type input "0"
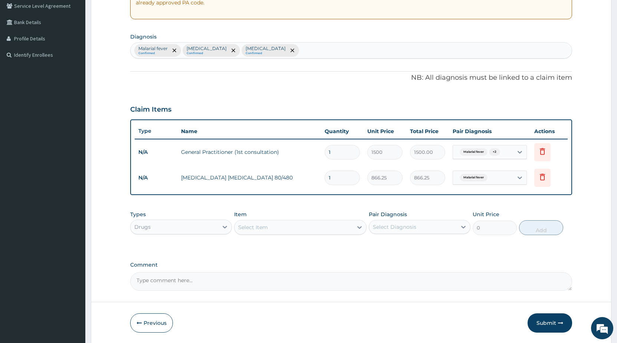
click at [266, 232] on div "Select Item" at bounding box center [293, 227] width 118 height 12
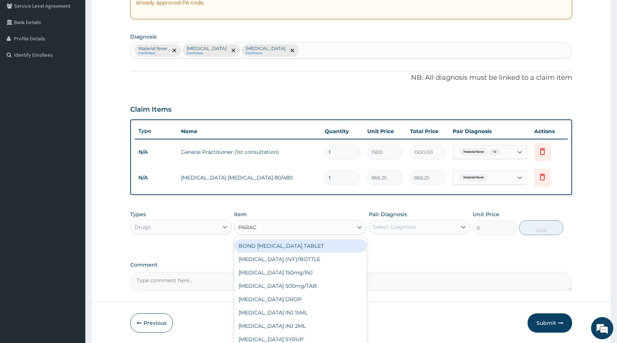
type input "PARACE"
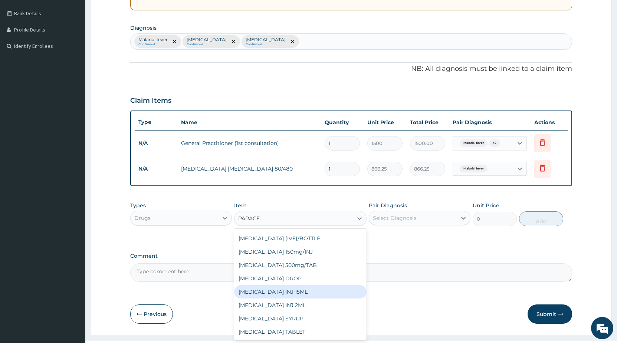
scroll to position [182, 0]
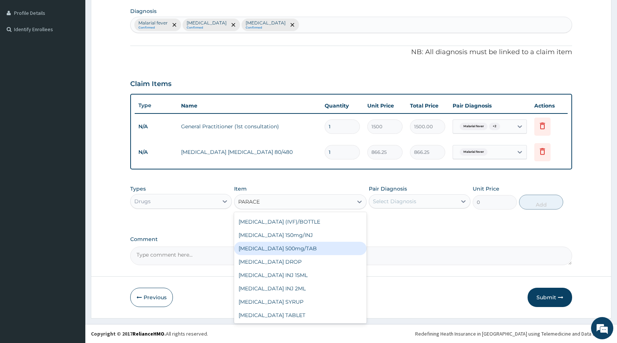
click at [281, 249] on div "[MEDICAL_DATA] 500mg/TAB" at bounding box center [300, 248] width 132 height 13
type input "5.25"
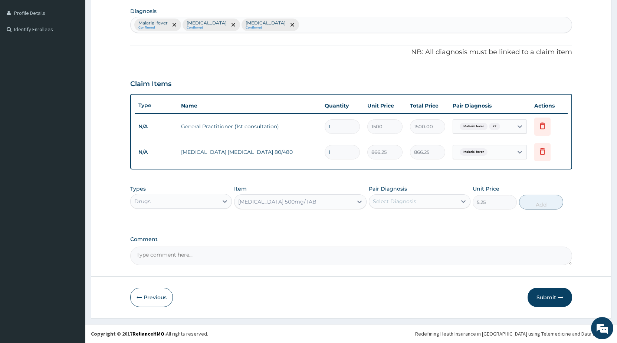
click at [388, 202] on div "Select Diagnosis" at bounding box center [394, 201] width 43 height 7
click at [378, 221] on input "checkbox" at bounding box center [375, 219] width 5 height 5
checkbox input "true"
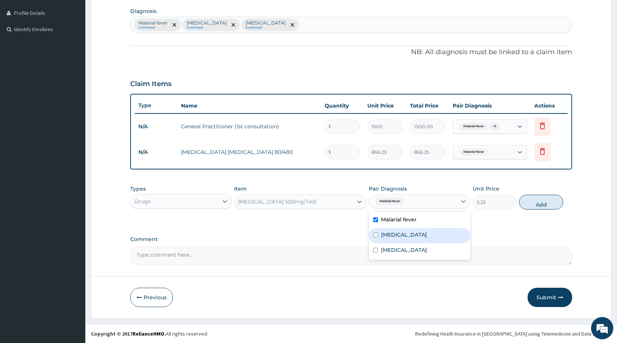
click at [377, 234] on input "checkbox" at bounding box center [375, 235] width 5 height 5
checkbox input "true"
click at [377, 249] on input "checkbox" at bounding box center [375, 250] width 5 height 5
checkbox input "true"
click at [523, 202] on button "Add" at bounding box center [541, 202] width 44 height 15
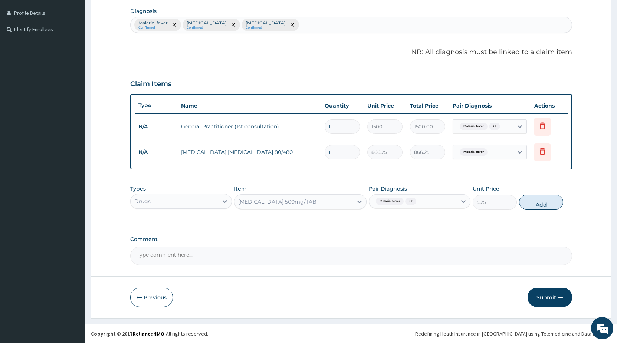
type input "0"
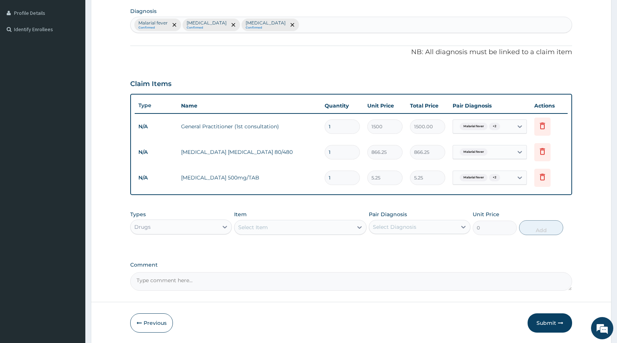
type input "18"
type input "94.50"
type input "18"
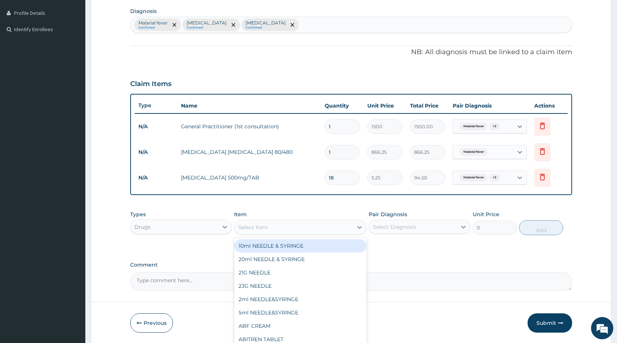
click at [240, 231] on div "Select Item" at bounding box center [253, 227] width 30 height 7
type input "SEP"
click at [278, 244] on div "Cotrimoxazole septrin/Tab" at bounding box center [300, 245] width 132 height 13
type input "34.12"
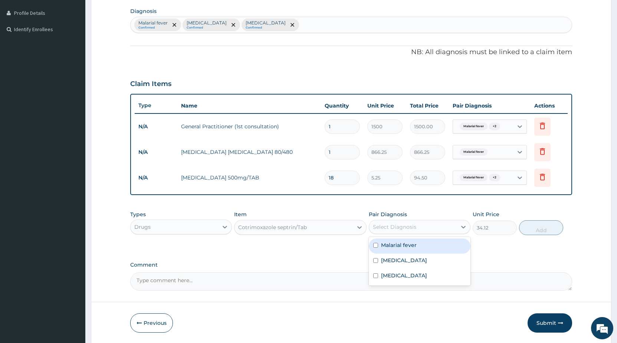
click at [391, 228] on div "Select Diagnosis" at bounding box center [394, 226] width 43 height 7
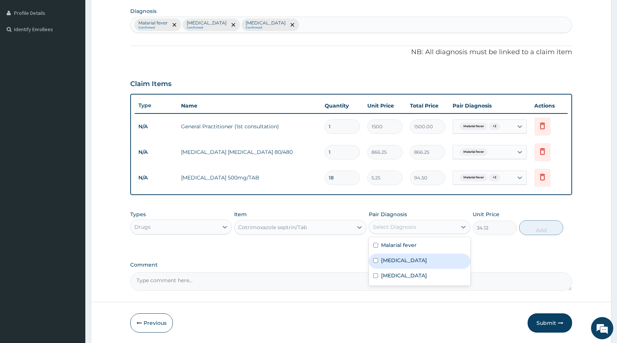
click at [376, 257] on div "Upper respiratory infection" at bounding box center [420, 261] width 102 height 15
checkbox input "true"
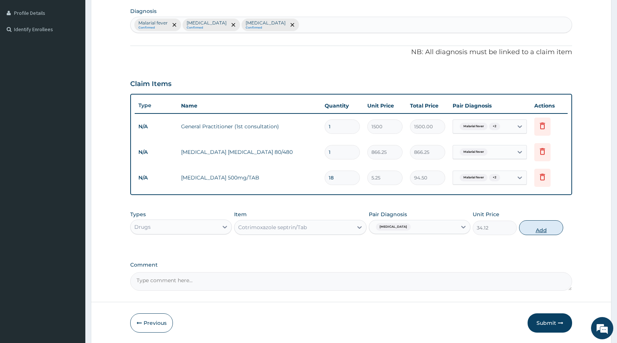
click at [548, 234] on button "Add" at bounding box center [541, 227] width 44 height 15
type input "0"
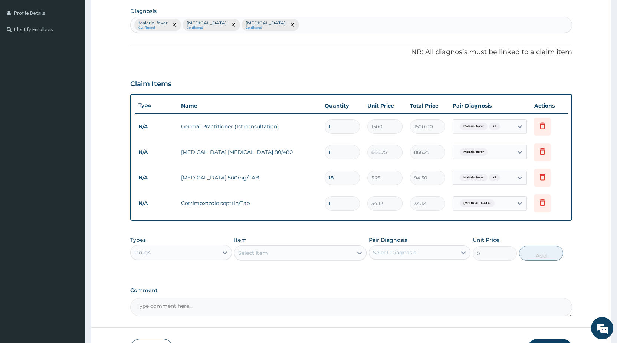
drag, startPoint x: 333, startPoint y: 203, endPoint x: 299, endPoint y: 195, distance: 34.6
click at [324, 197] on input "1" at bounding box center [341, 203] width 35 height 14
type input "2"
type input "68.24"
type input "20"
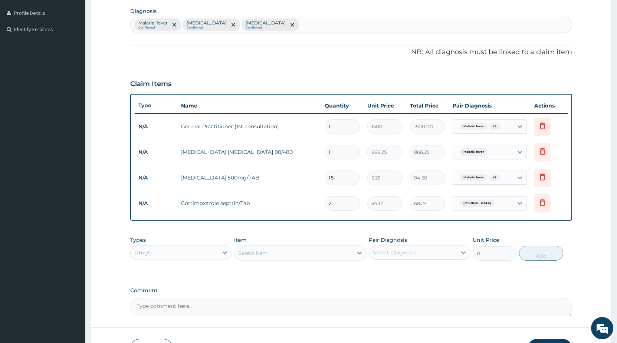
type input "682.40"
type input "20"
click at [253, 256] on div "Select Item" at bounding box center [253, 252] width 30 height 7
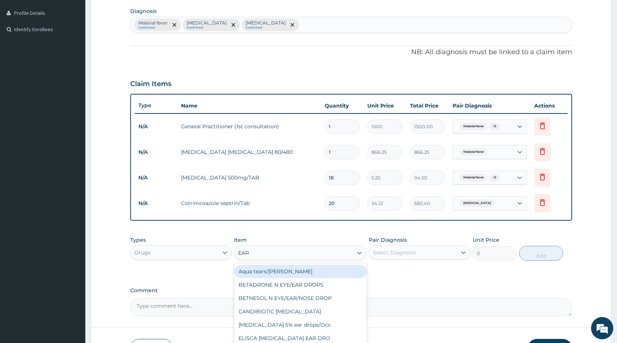
type input "EAR"
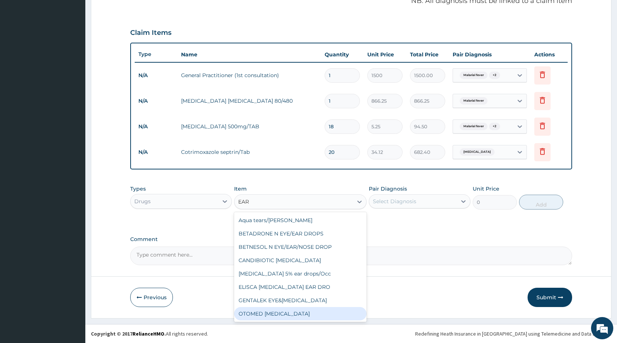
click at [292, 313] on div "OTOMED EAR DROP" at bounding box center [300, 313] width 132 height 13
type input "409.5"
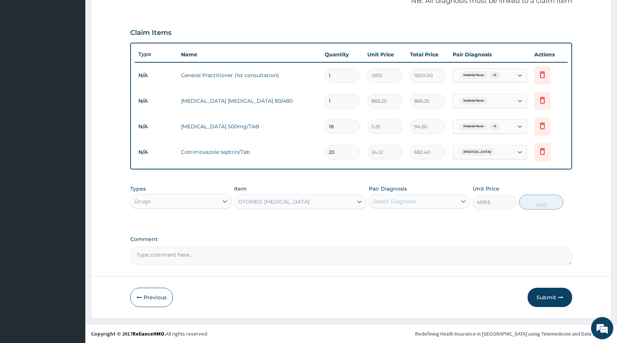
click at [408, 205] on div "Select Diagnosis" at bounding box center [394, 201] width 43 height 7
click at [403, 250] on label "Otitis media" at bounding box center [404, 249] width 46 height 7
checkbox input "true"
click at [534, 206] on button "Add" at bounding box center [541, 202] width 44 height 15
type input "0"
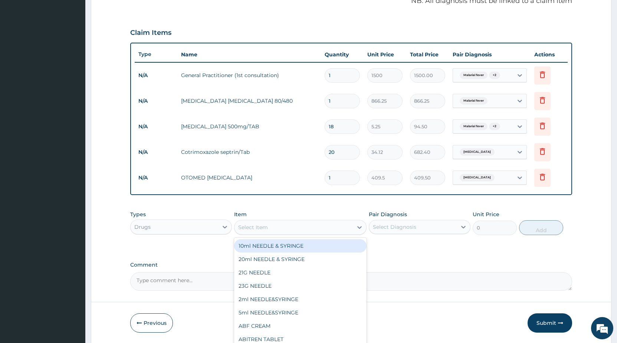
click at [256, 229] on div "Select Item" at bounding box center [253, 227] width 30 height 7
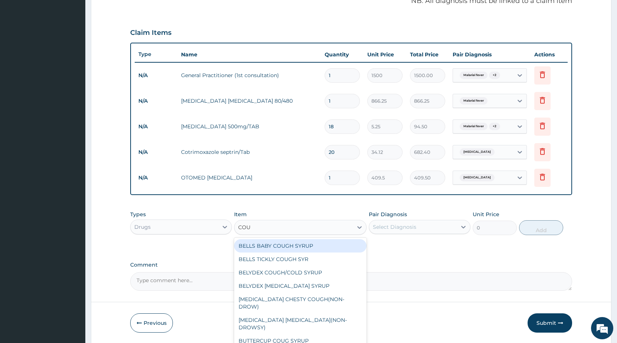
type input "COUG"
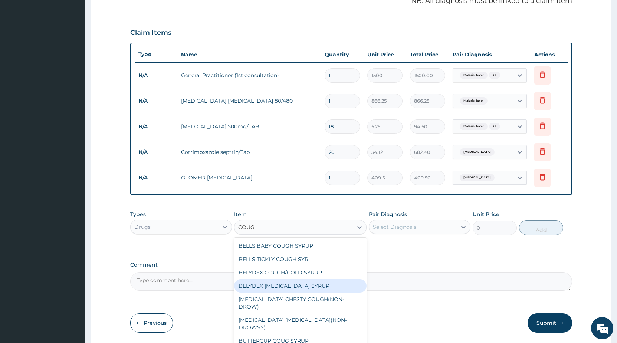
drag, startPoint x: 292, startPoint y: 287, endPoint x: 429, endPoint y: 258, distance: 140.1
click at [299, 286] on div "BELYDEX DRY COUGH SYRUP" at bounding box center [300, 285] width 132 height 13
type input "236.25"
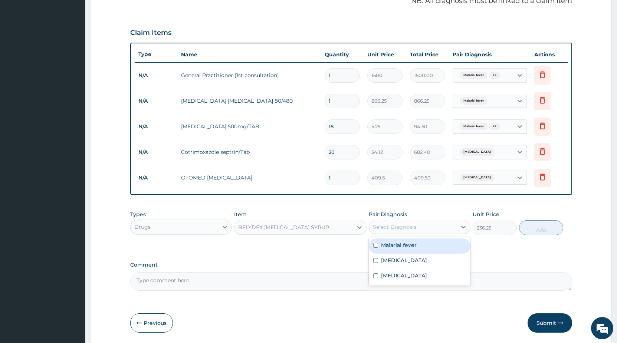
click at [416, 226] on div "Select Diagnosis" at bounding box center [413, 227] width 88 height 12
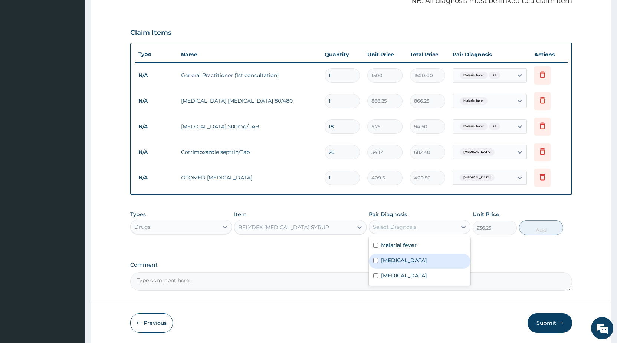
click at [390, 261] on label "Upper respiratory infection" at bounding box center [404, 260] width 46 height 7
checkbox input "true"
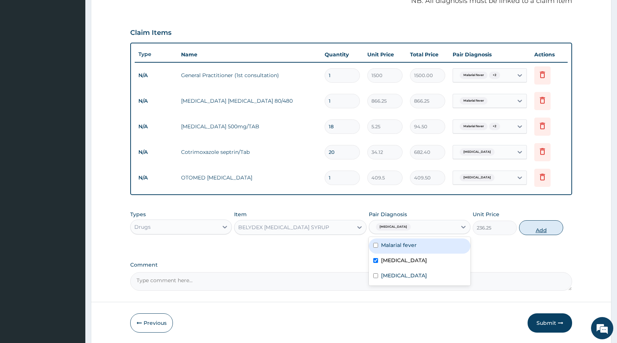
click at [530, 230] on button "Add" at bounding box center [541, 227] width 44 height 15
type input "0"
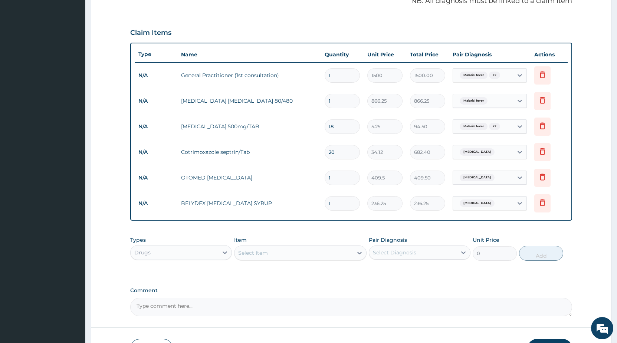
scroll to position [284, 0]
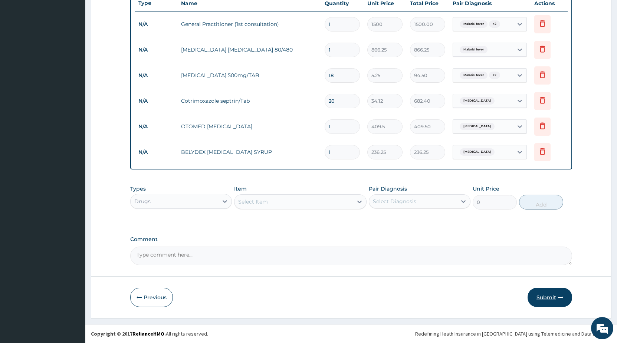
click at [544, 298] on button "Submit" at bounding box center [549, 297] width 44 height 19
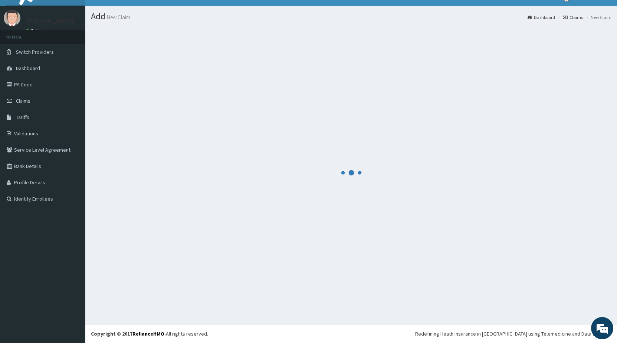
scroll to position [13, 0]
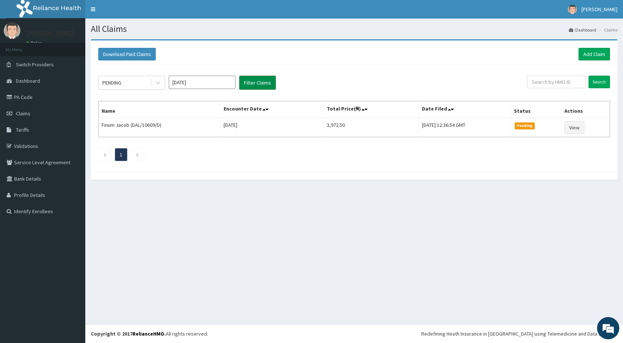
click at [262, 84] on button "Filter Claims" at bounding box center [257, 83] width 37 height 14
click at [252, 83] on button "Filter Claims" at bounding box center [257, 83] width 37 height 14
click at [154, 84] on div at bounding box center [157, 82] width 13 height 13
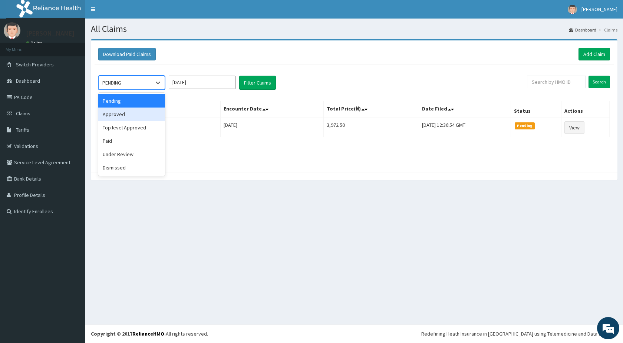
click at [143, 117] on div "Approved" at bounding box center [131, 114] width 67 height 13
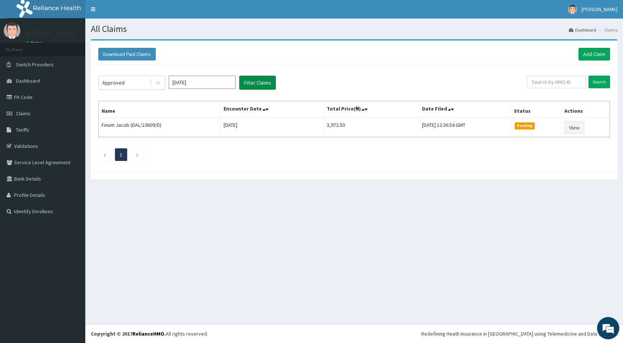
click at [258, 82] on button "Filter Claims" at bounding box center [257, 83] width 37 height 14
